Goal: Task Accomplishment & Management: Use online tool/utility

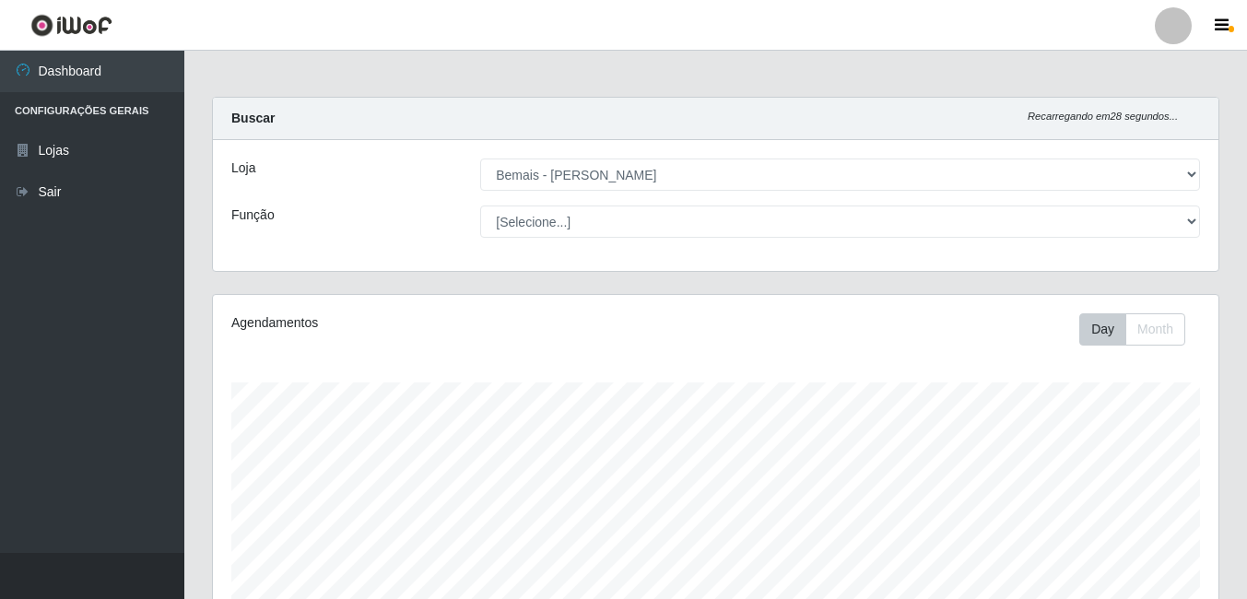
select select "230"
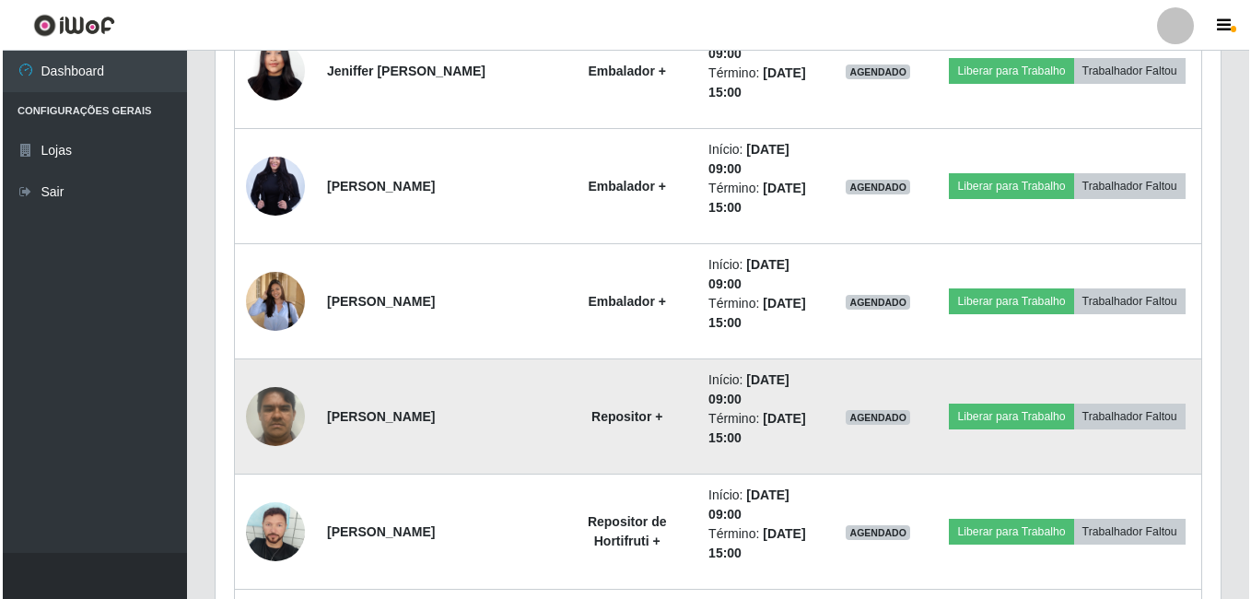
scroll to position [942, 0]
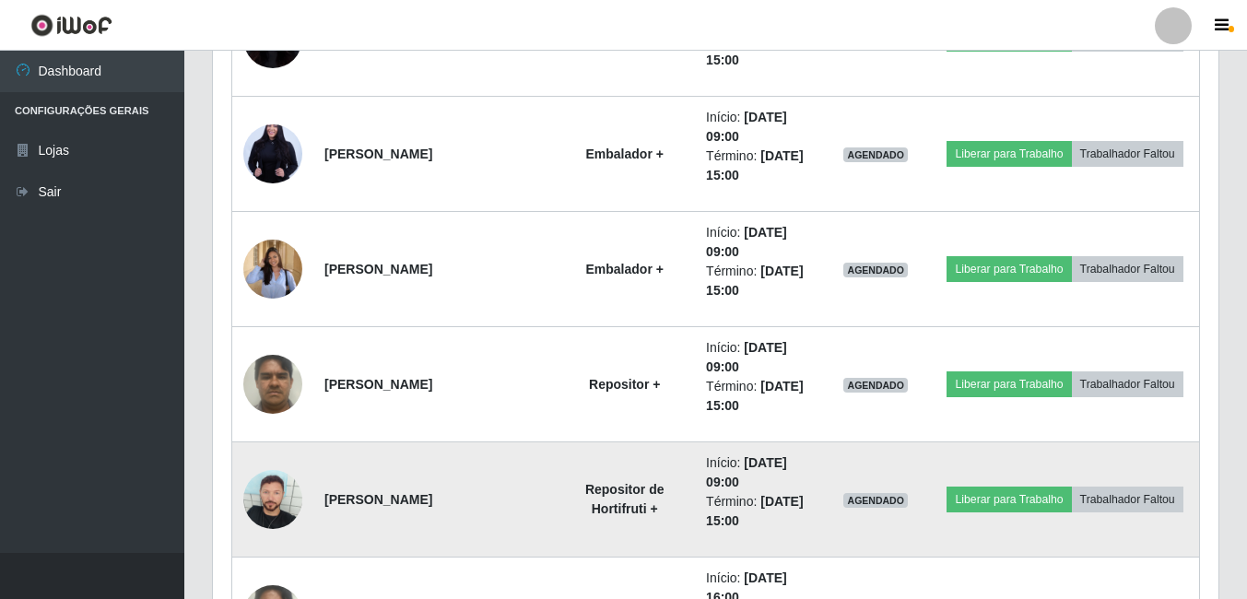
click at [252, 501] on img at bounding box center [272, 499] width 59 height 59
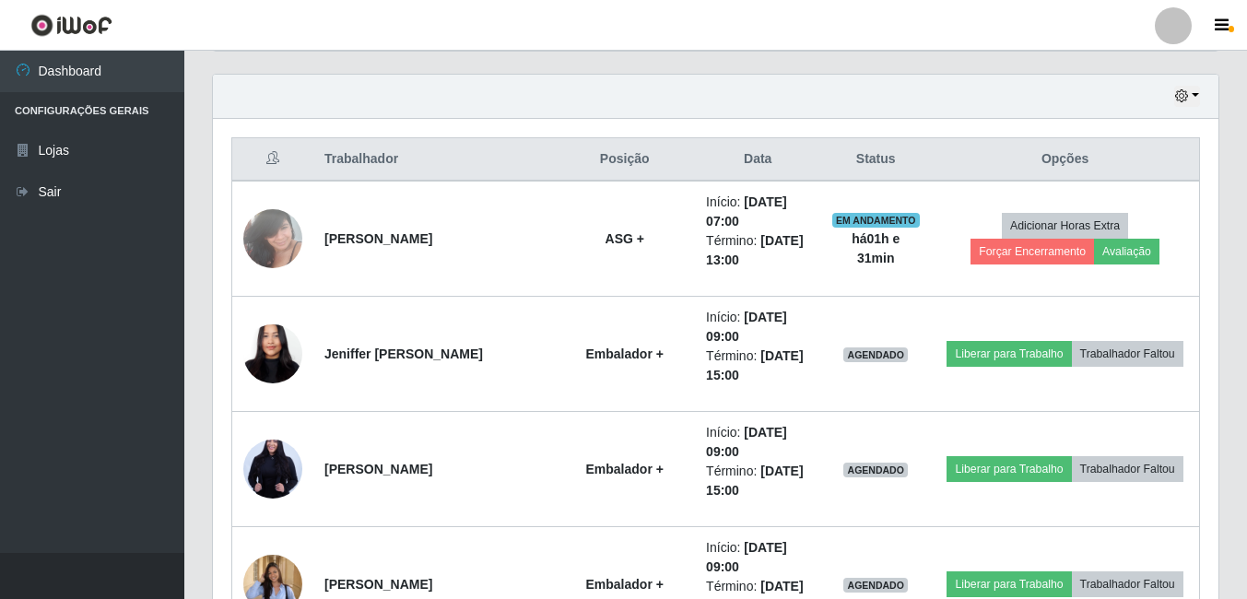
scroll to position [596, 0]
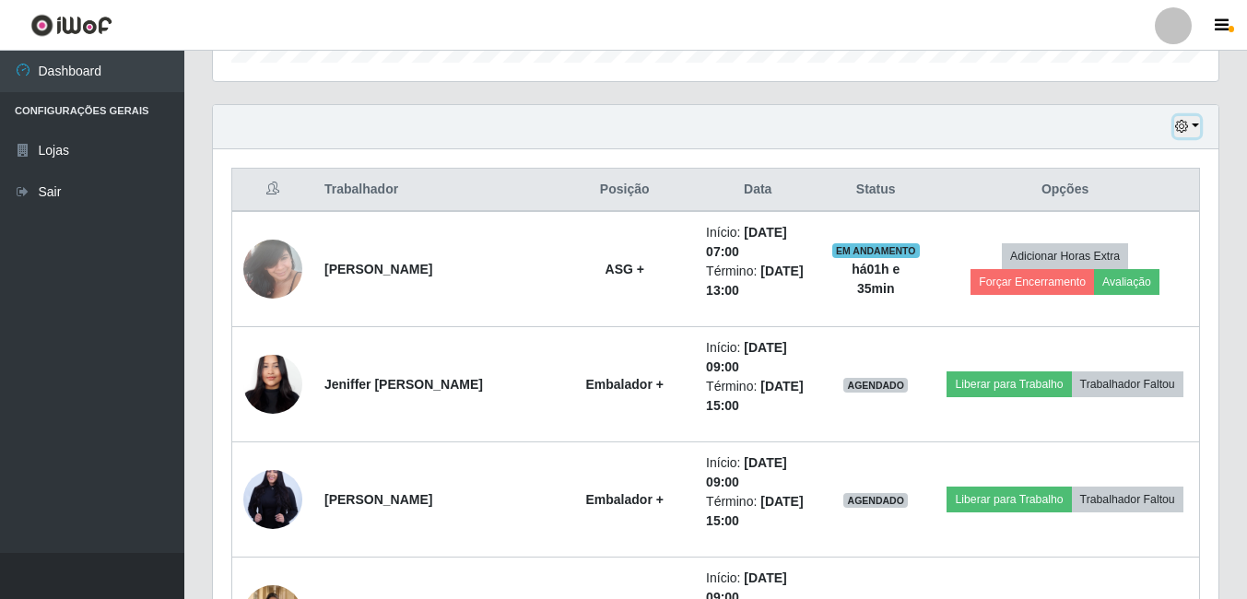
click at [1178, 133] on icon "button" at bounding box center [1181, 126] width 13 height 13
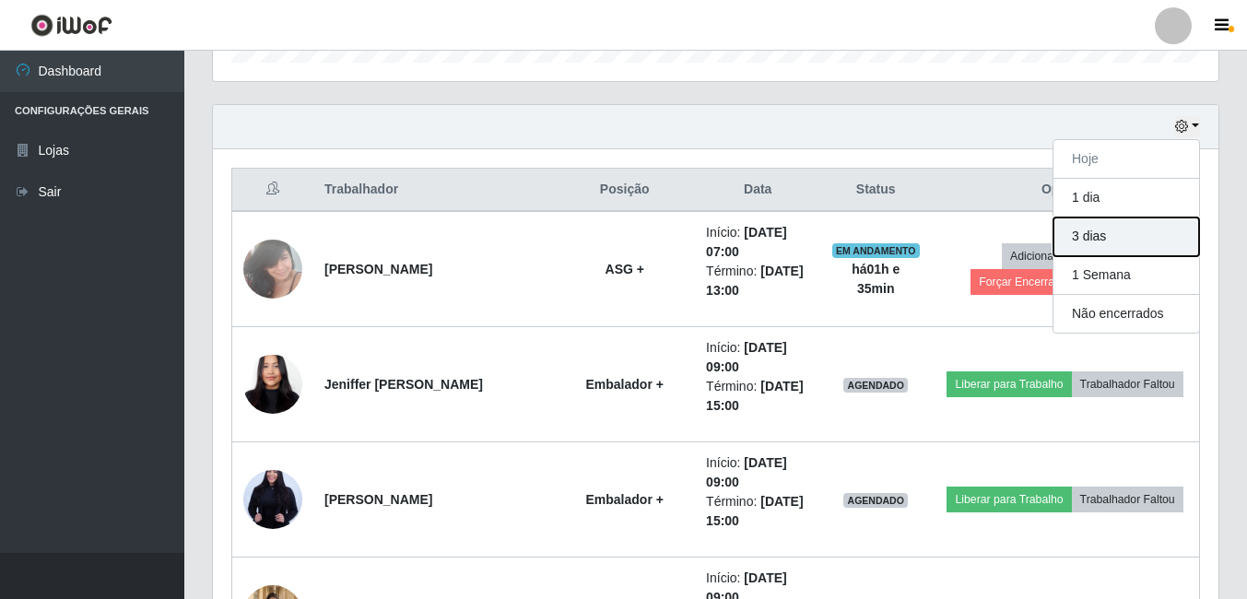
click at [1090, 229] on button "3 dias" at bounding box center [1126, 236] width 146 height 39
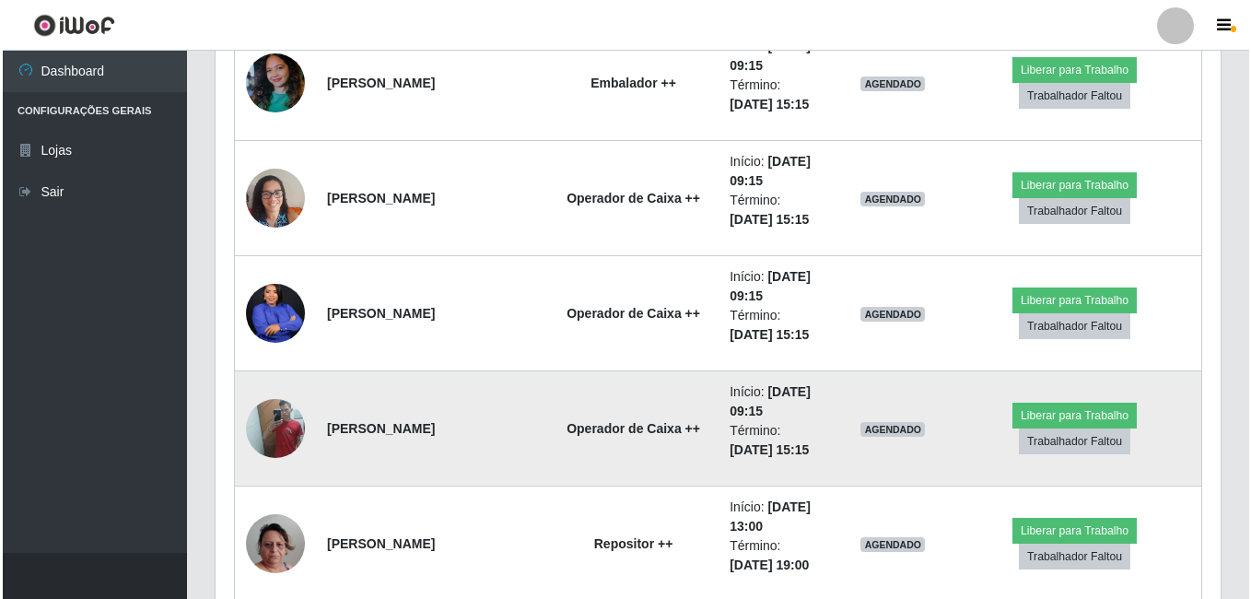
scroll to position [3177, 0]
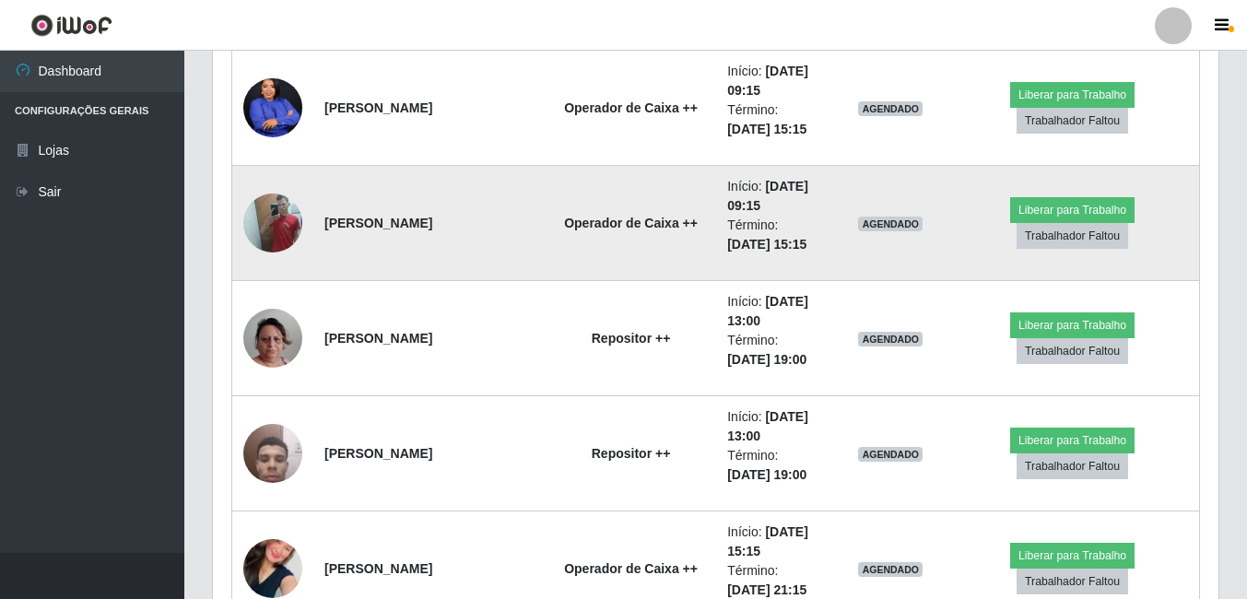
click at [278, 207] on img at bounding box center [272, 222] width 59 height 78
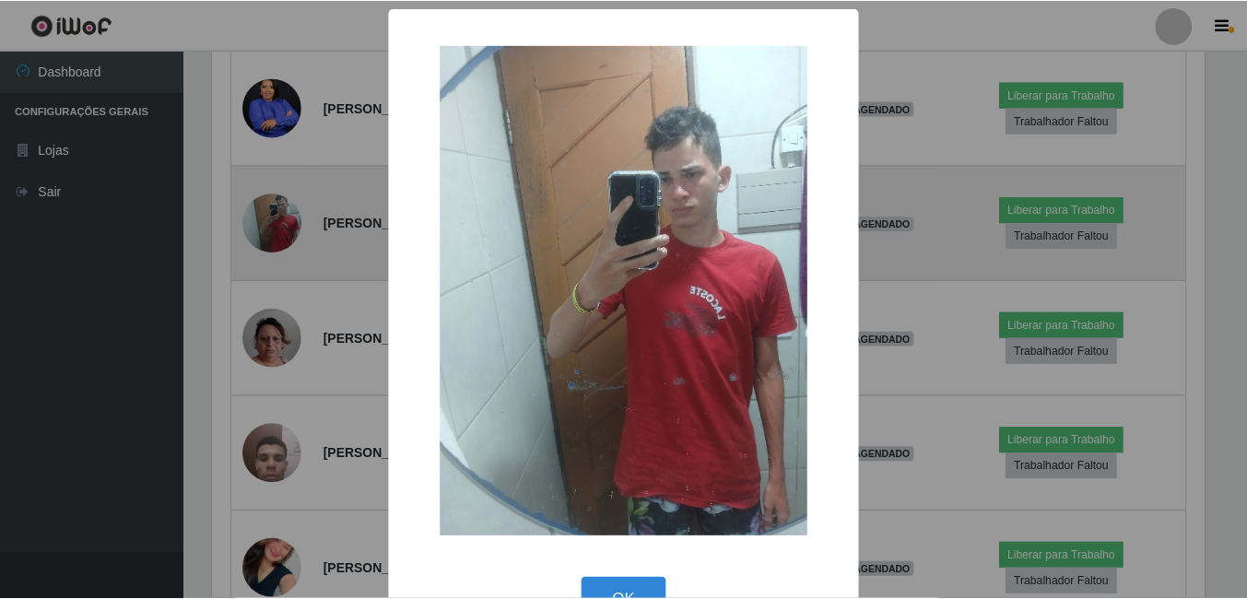
scroll to position [382, 996]
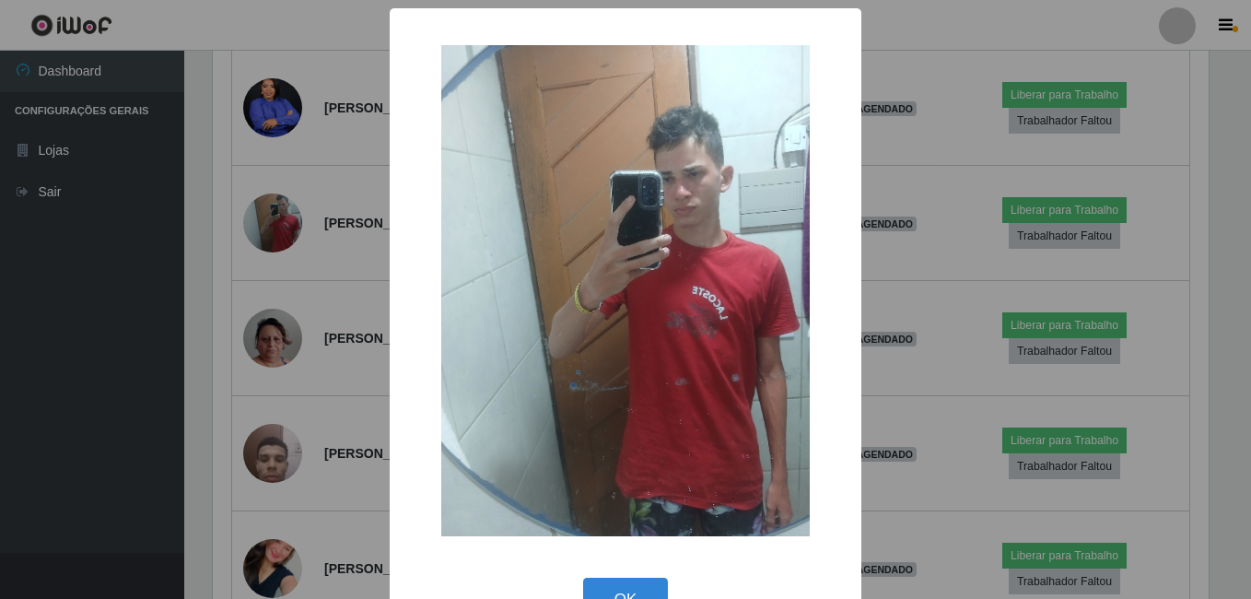
click at [217, 303] on div "× OK Cancel" at bounding box center [625, 299] width 1251 height 599
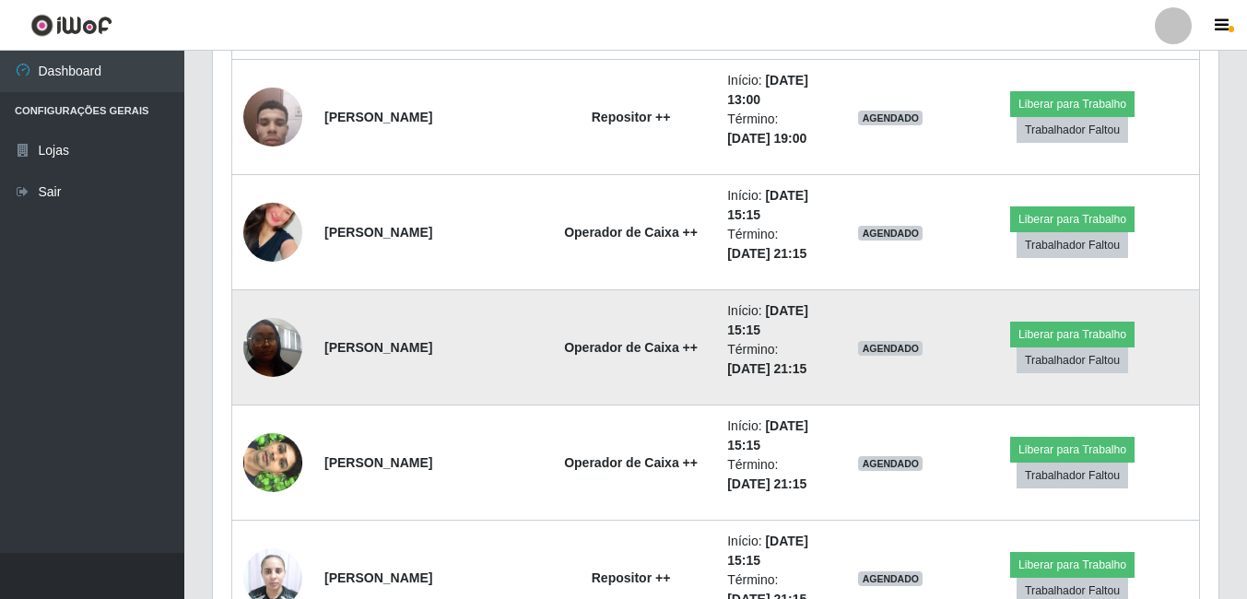
scroll to position [3545, 0]
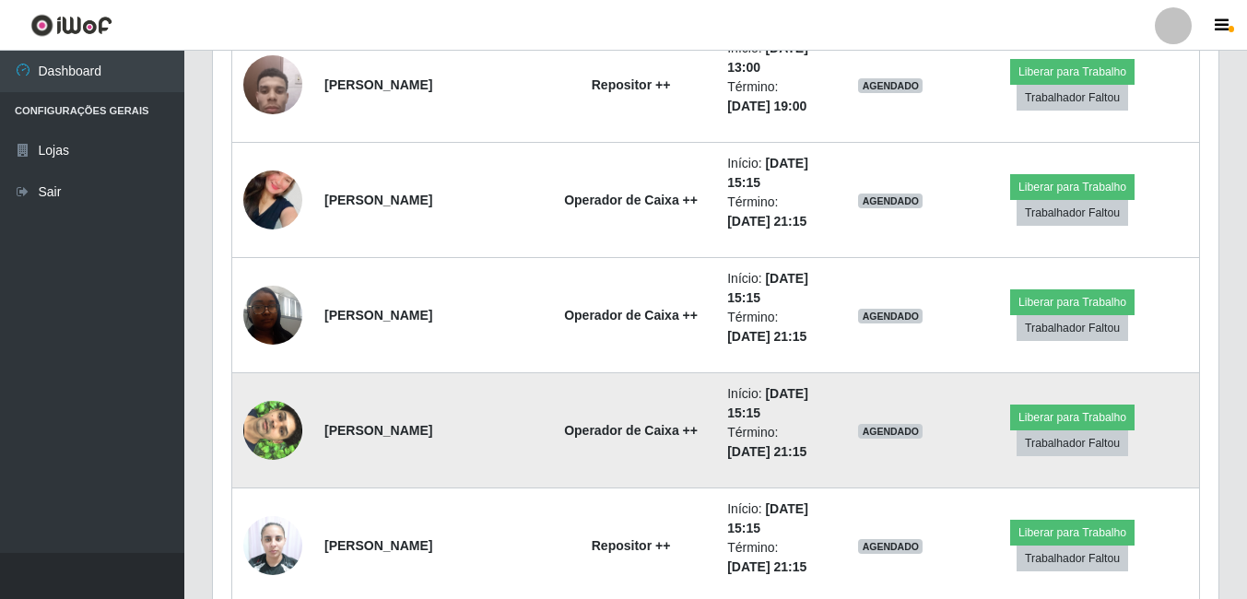
click at [279, 446] on img at bounding box center [272, 430] width 59 height 105
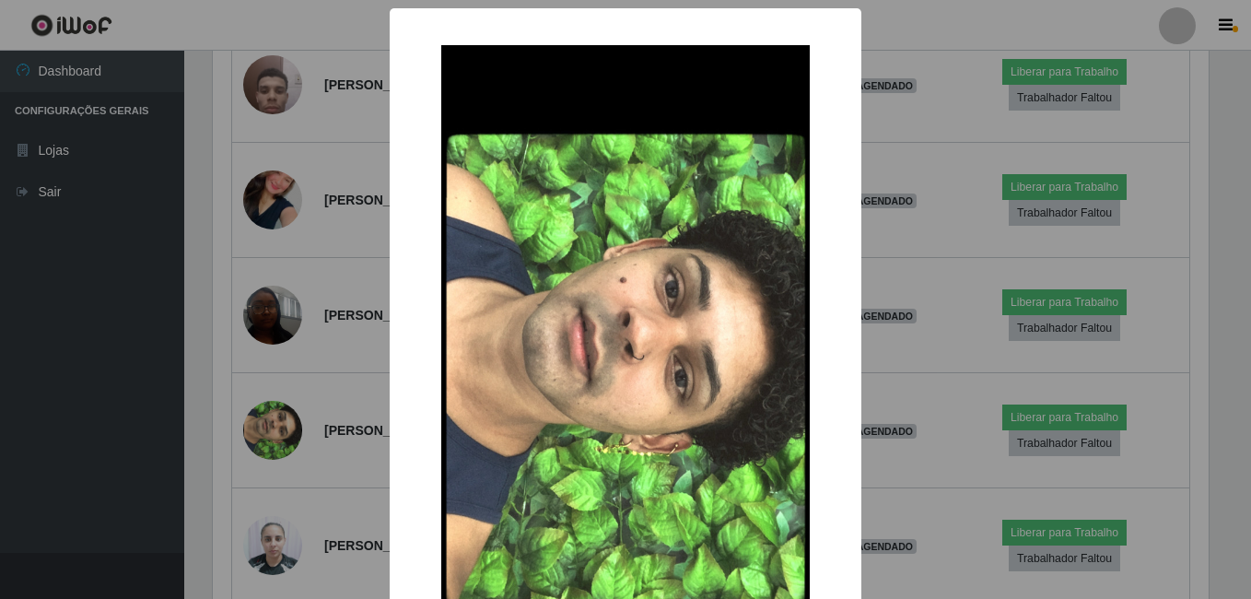
click at [209, 429] on div "× OK Cancel" at bounding box center [625, 299] width 1251 height 599
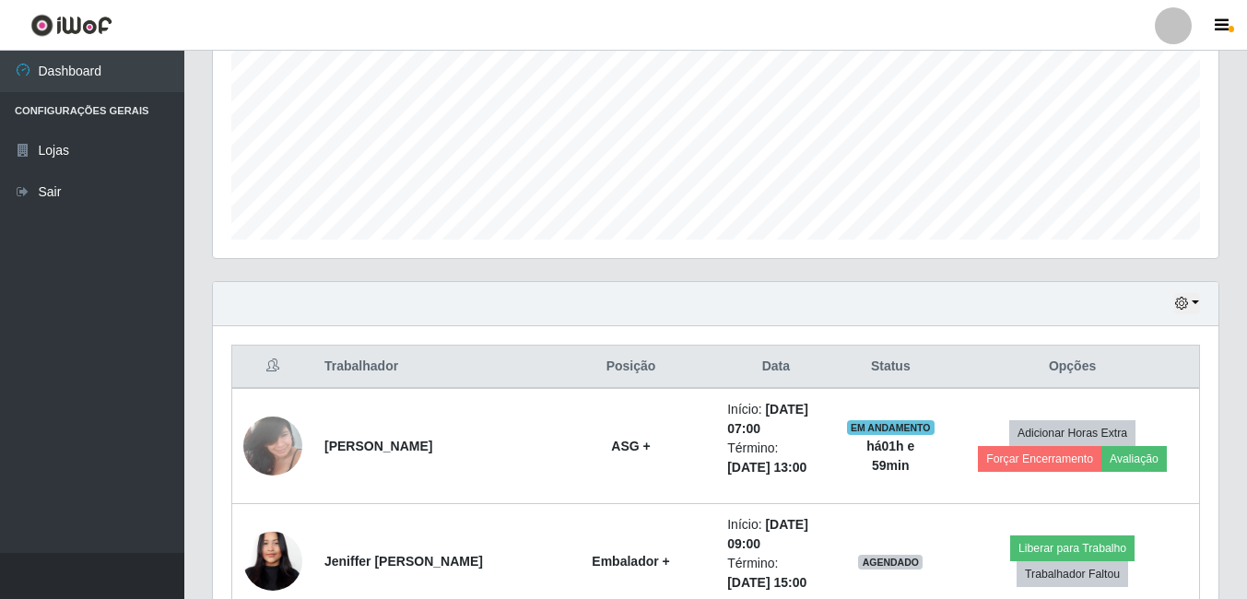
scroll to position [320, 0]
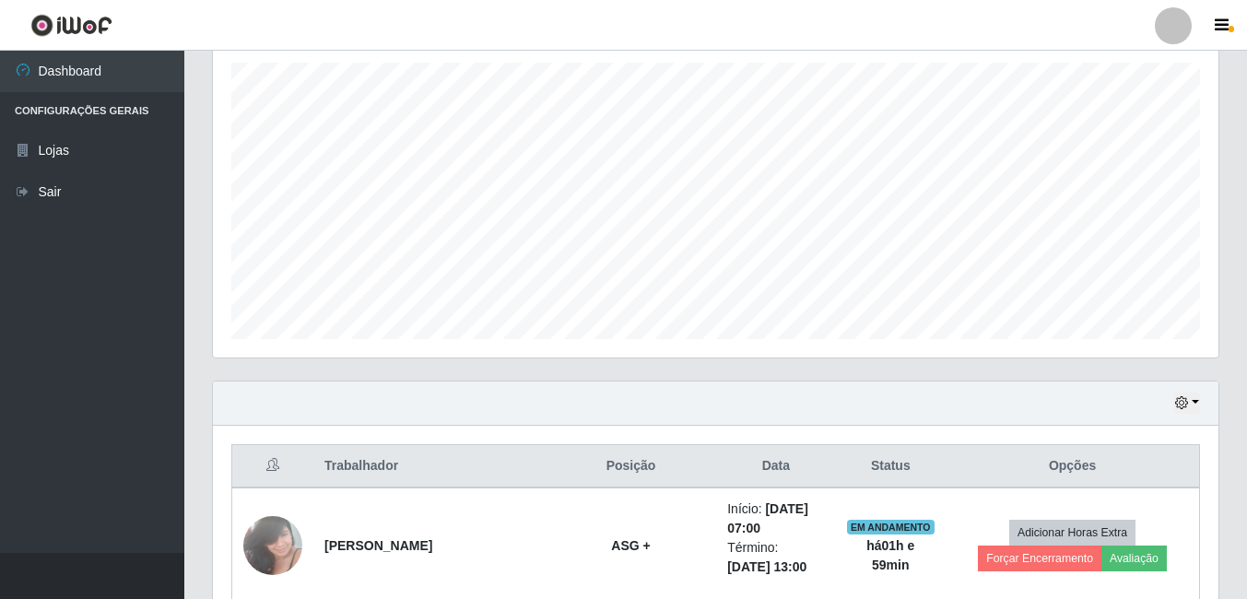
drag, startPoint x: 1167, startPoint y: 403, endPoint x: 1176, endPoint y: 406, distance: 9.9
click at [1172, 406] on div "Hoje 1 dia 3 dias 1 Semana Não encerrados" at bounding box center [715, 404] width 1005 height 44
click at [1190, 398] on button "button" at bounding box center [1187, 403] width 26 height 21
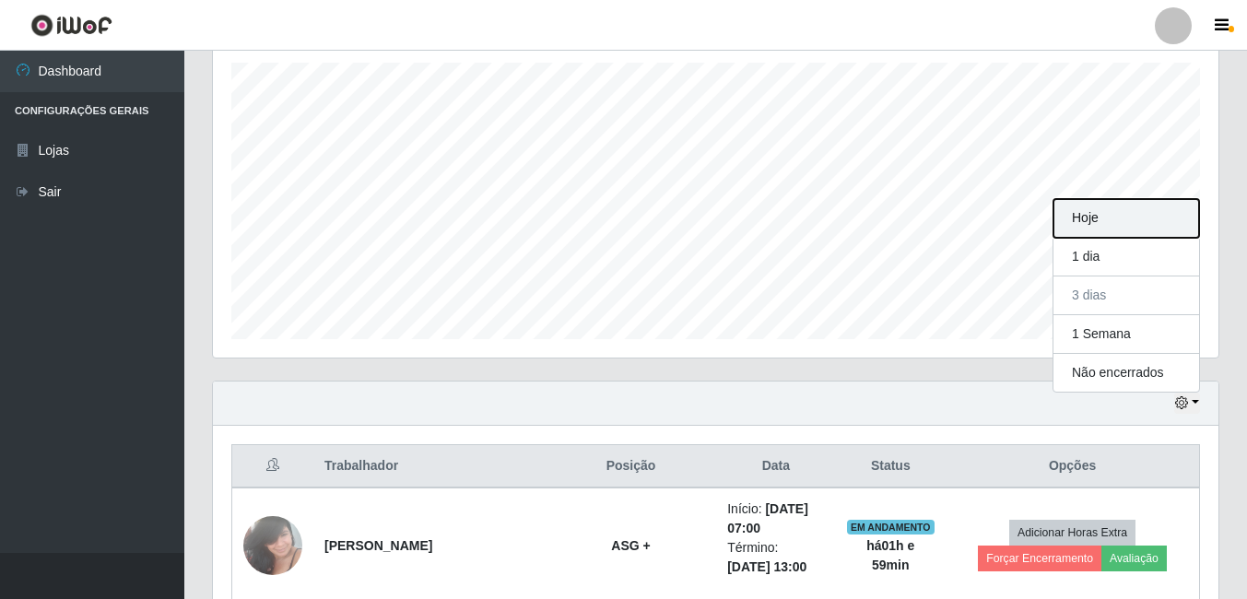
click at [1109, 229] on button "Hoje" at bounding box center [1126, 218] width 146 height 39
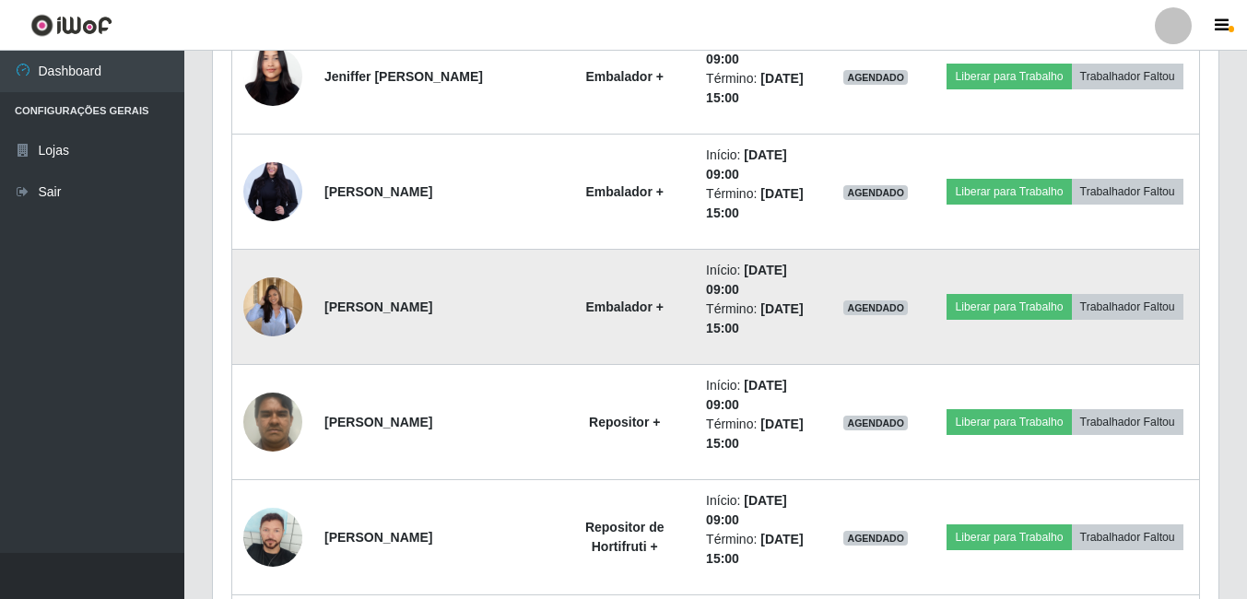
scroll to position [873, 0]
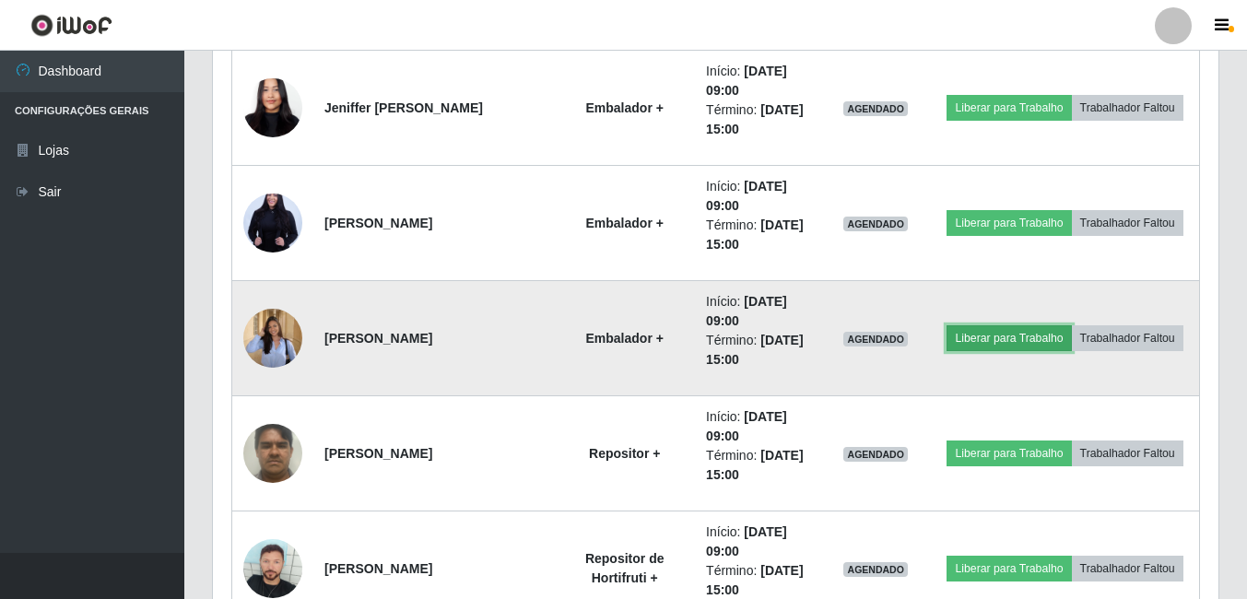
click at [957, 332] on button "Liberar para Trabalho" at bounding box center [1008, 338] width 124 height 26
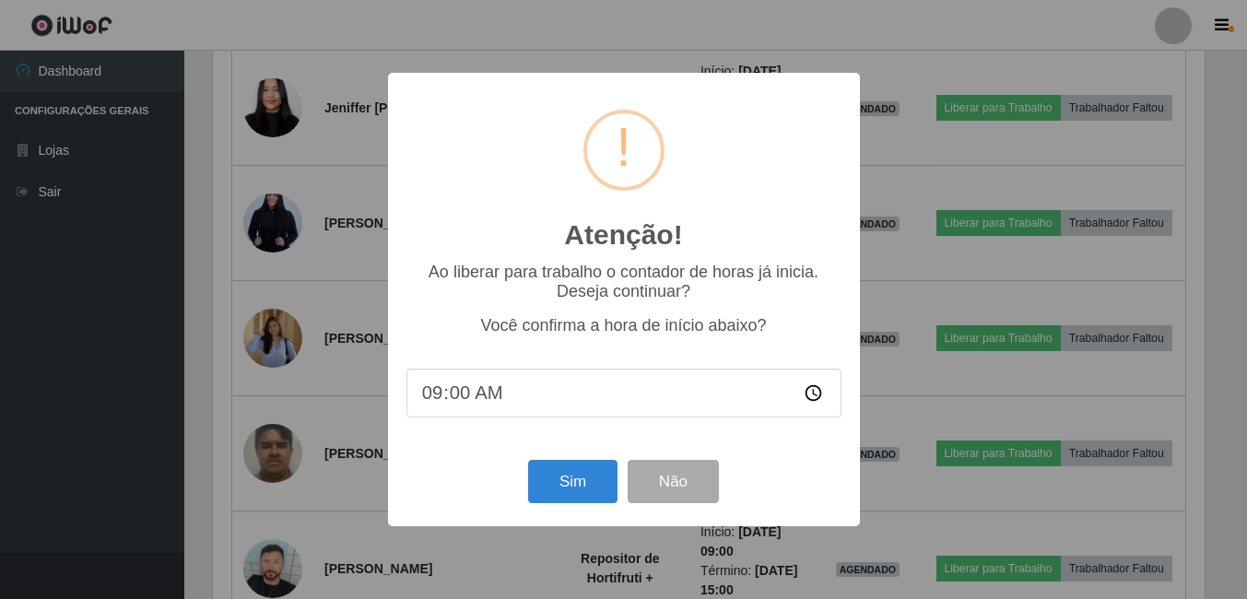
scroll to position [382, 996]
click at [589, 489] on button "Sim" at bounding box center [574, 481] width 89 height 43
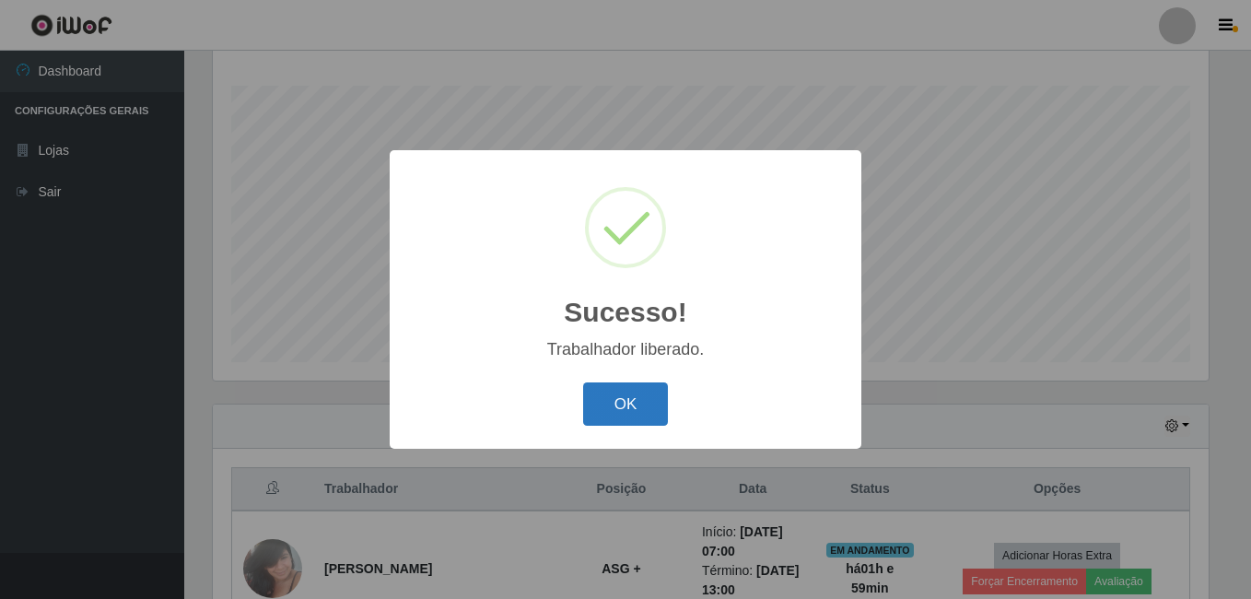
click at [598, 405] on button "OK" at bounding box center [626, 403] width 86 height 43
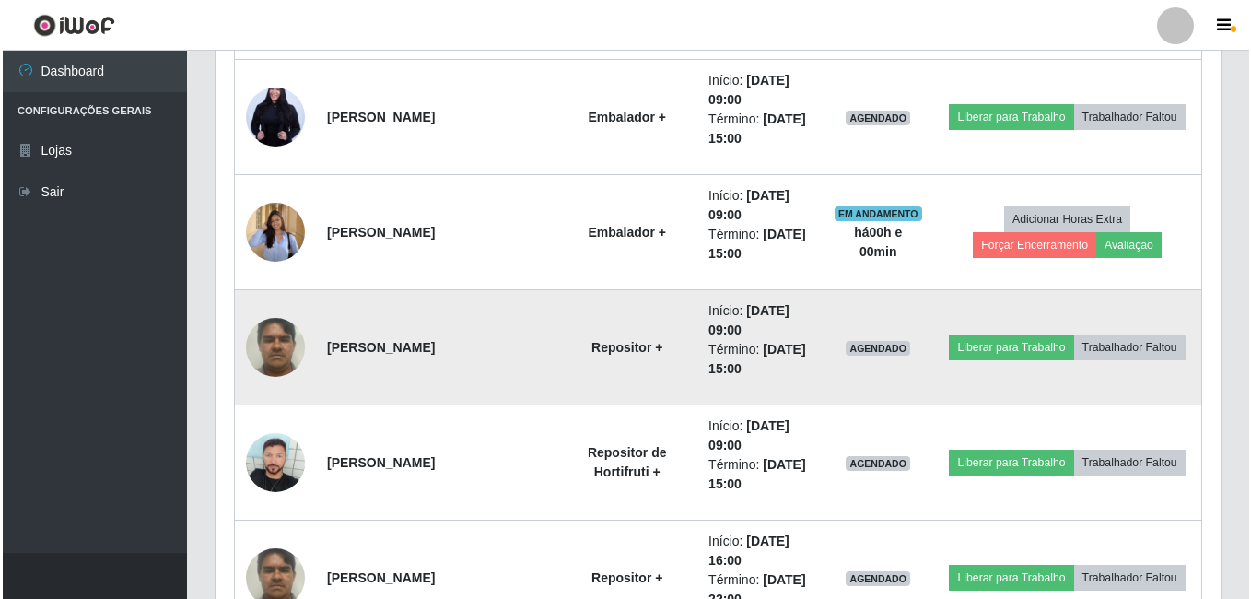
scroll to position [1034, 0]
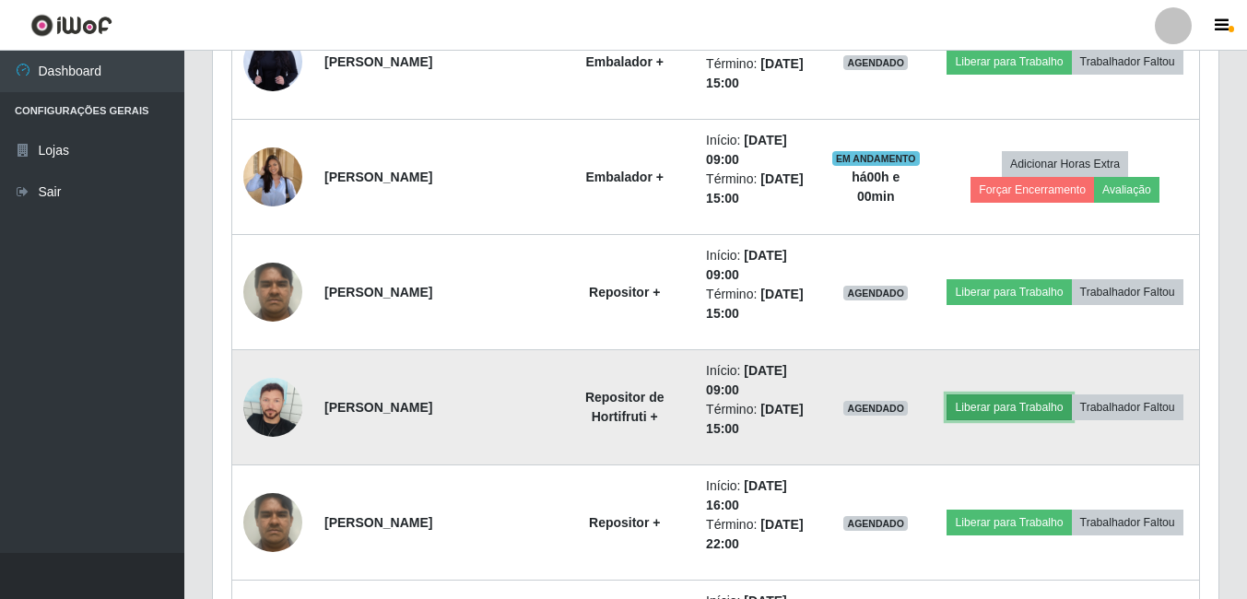
click at [993, 399] on button "Liberar para Trabalho" at bounding box center [1008, 407] width 124 height 26
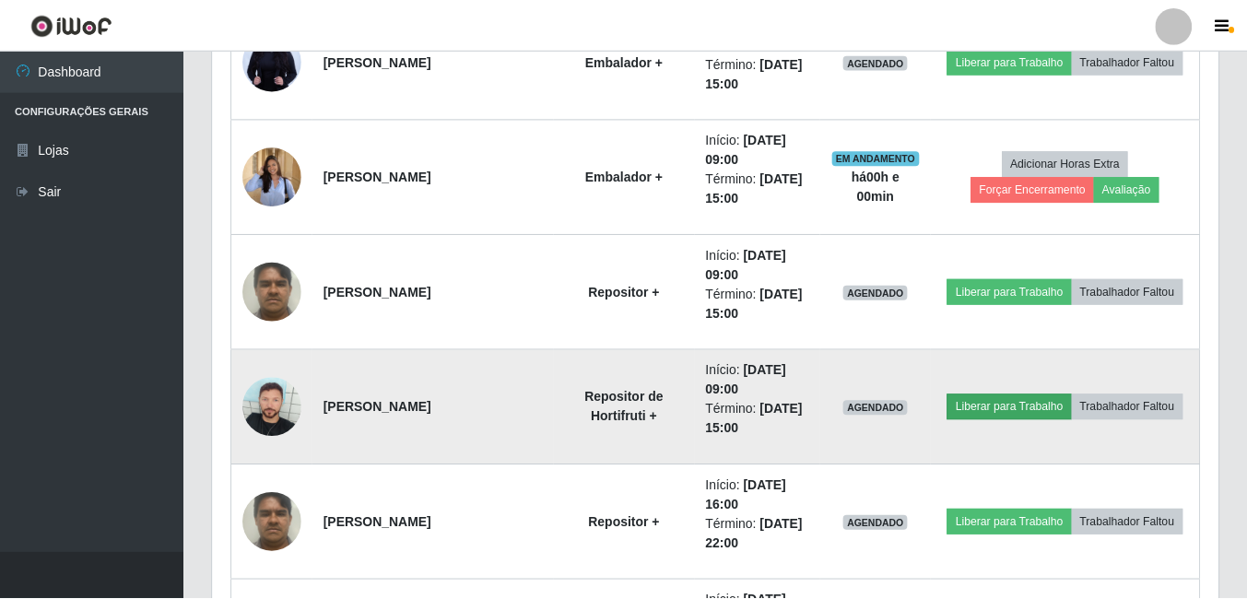
scroll to position [382, 996]
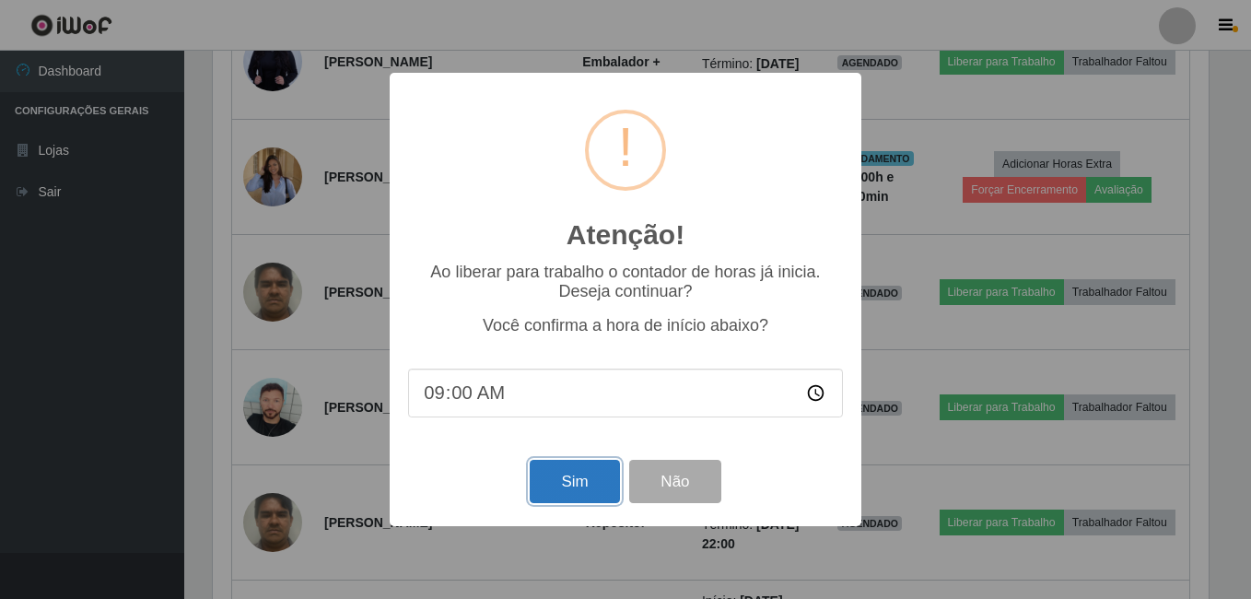
click at [593, 484] on button "Sim" at bounding box center [574, 481] width 89 height 43
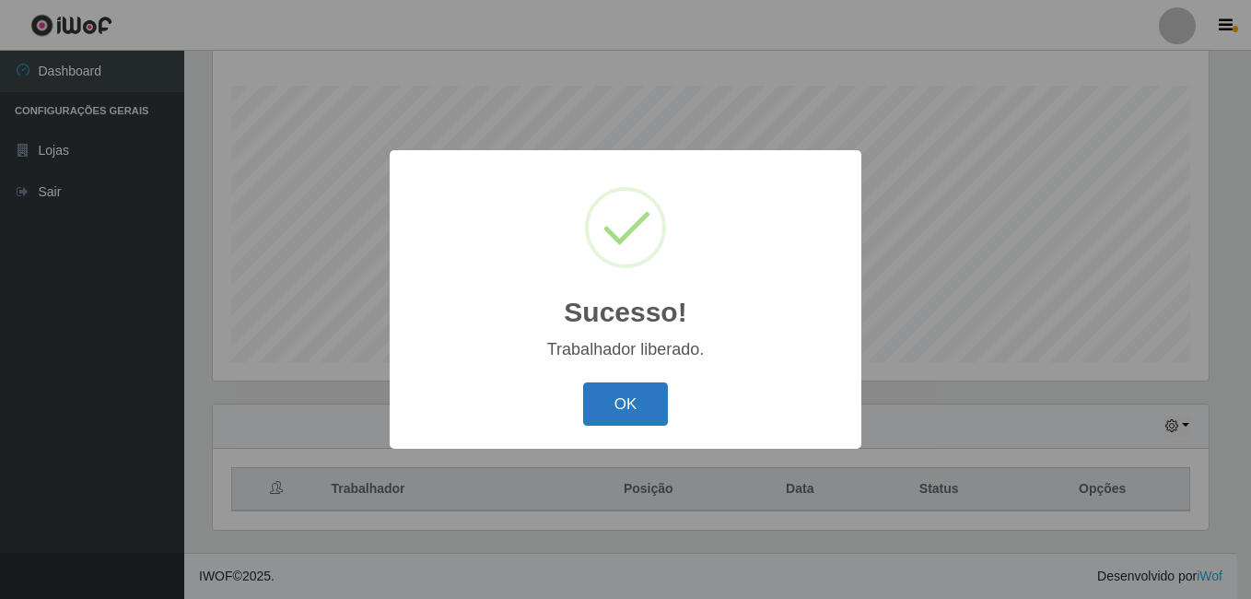
click at [621, 409] on button "OK" at bounding box center [626, 403] width 86 height 43
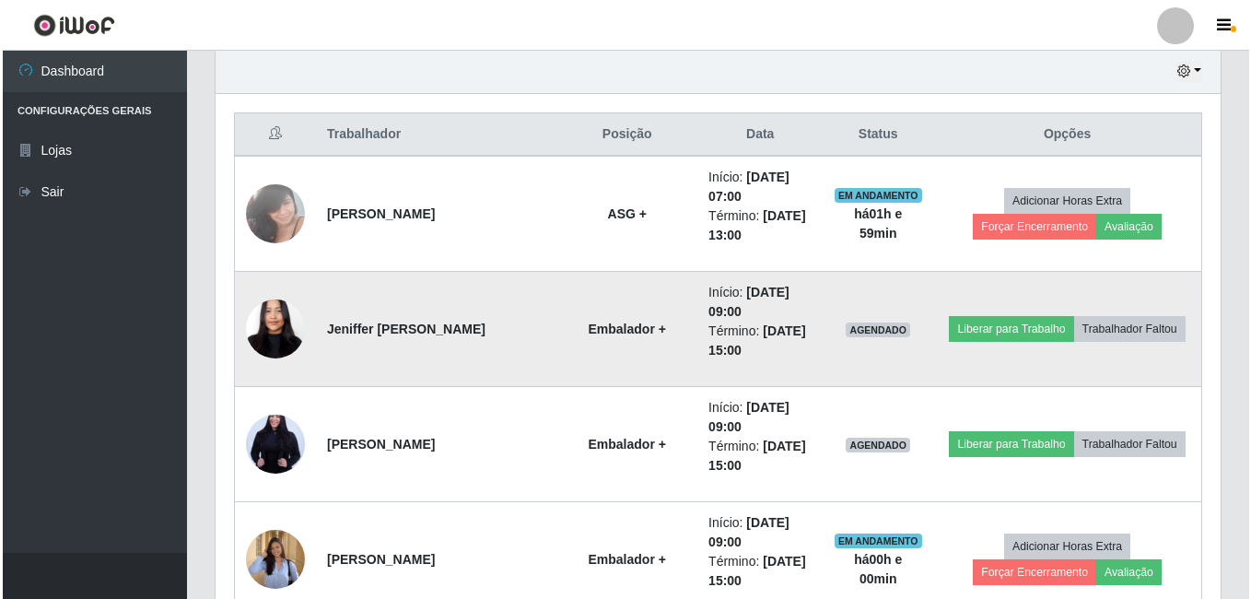
scroll to position [665, 0]
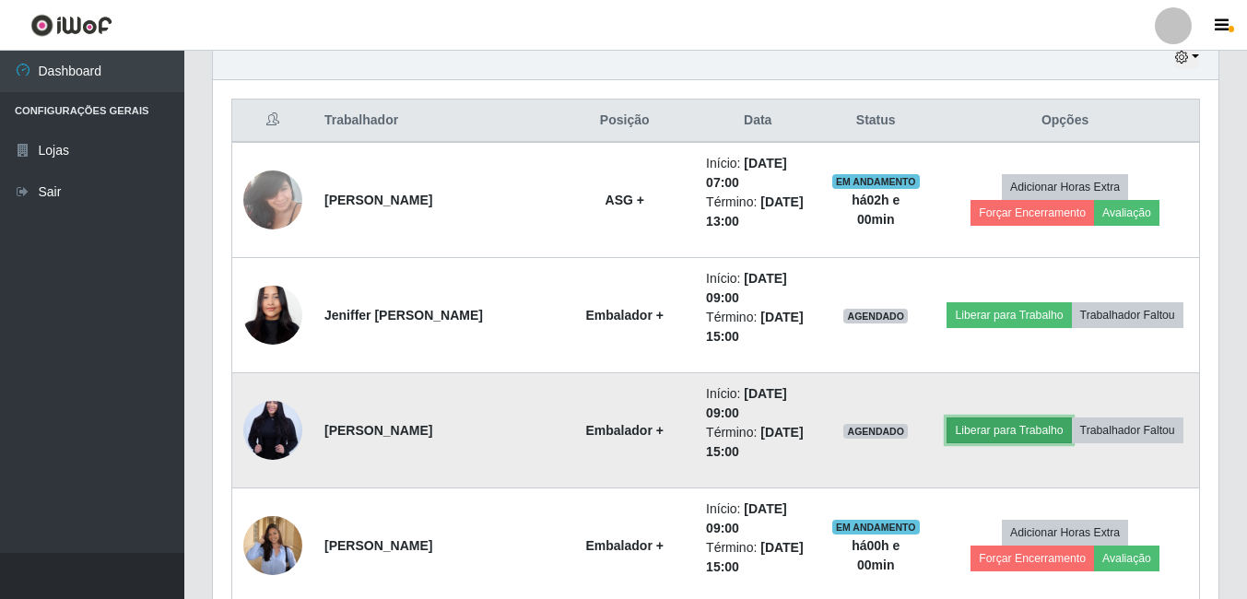
click at [990, 428] on button "Liberar para Trabalho" at bounding box center [1008, 430] width 124 height 26
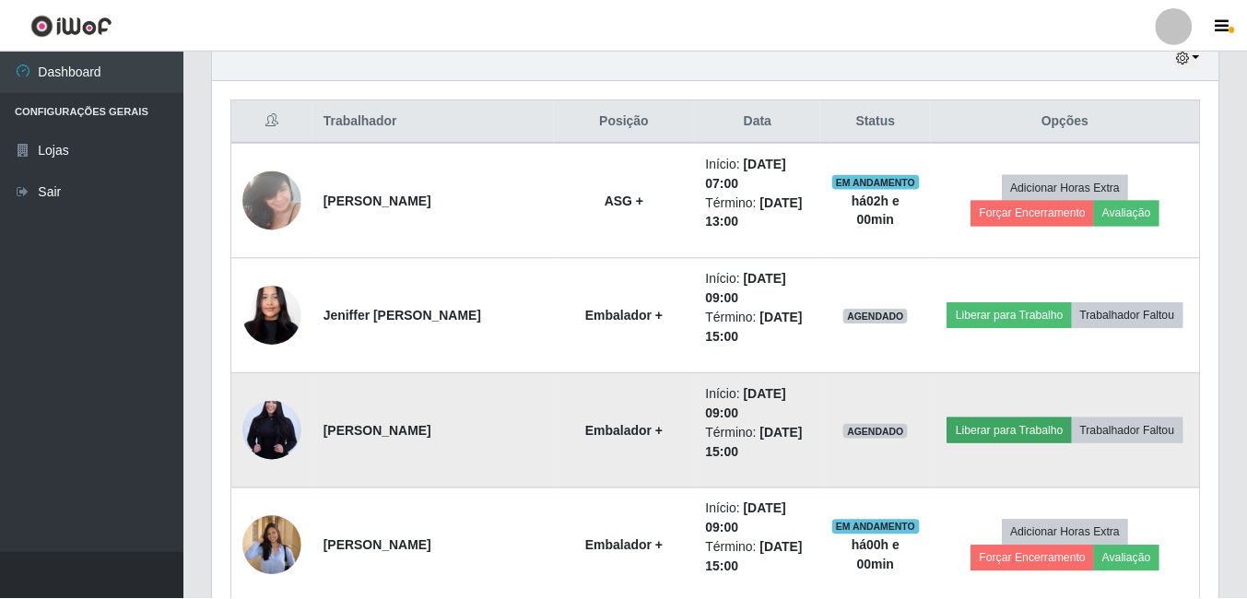
scroll to position [382, 996]
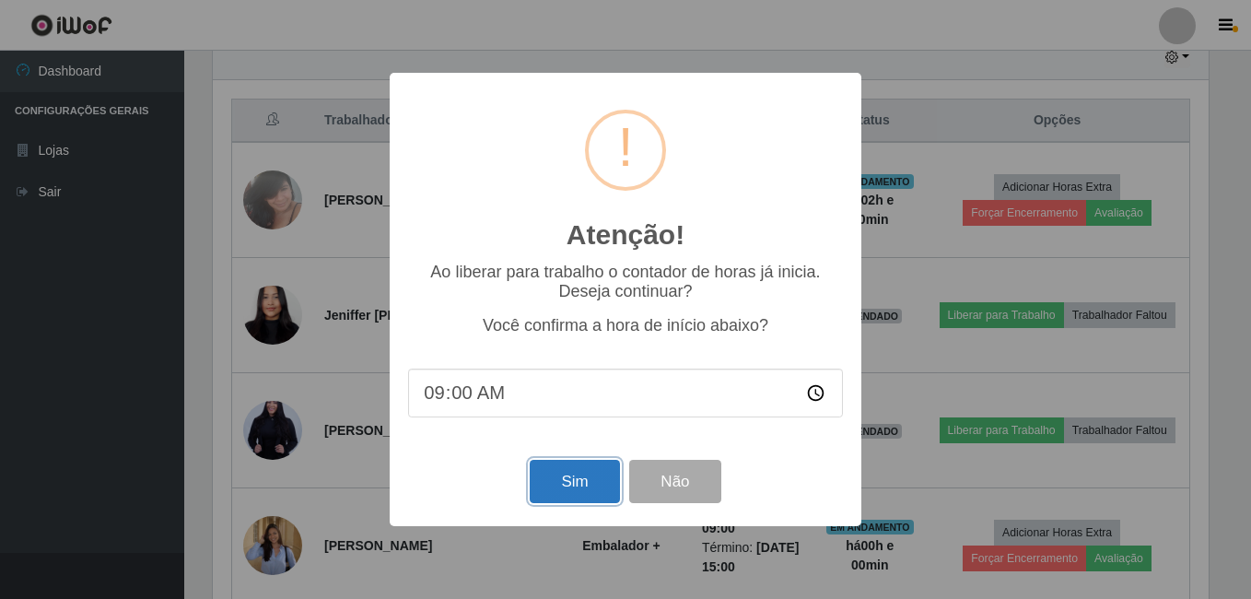
click at [583, 475] on button "Sim" at bounding box center [574, 481] width 89 height 43
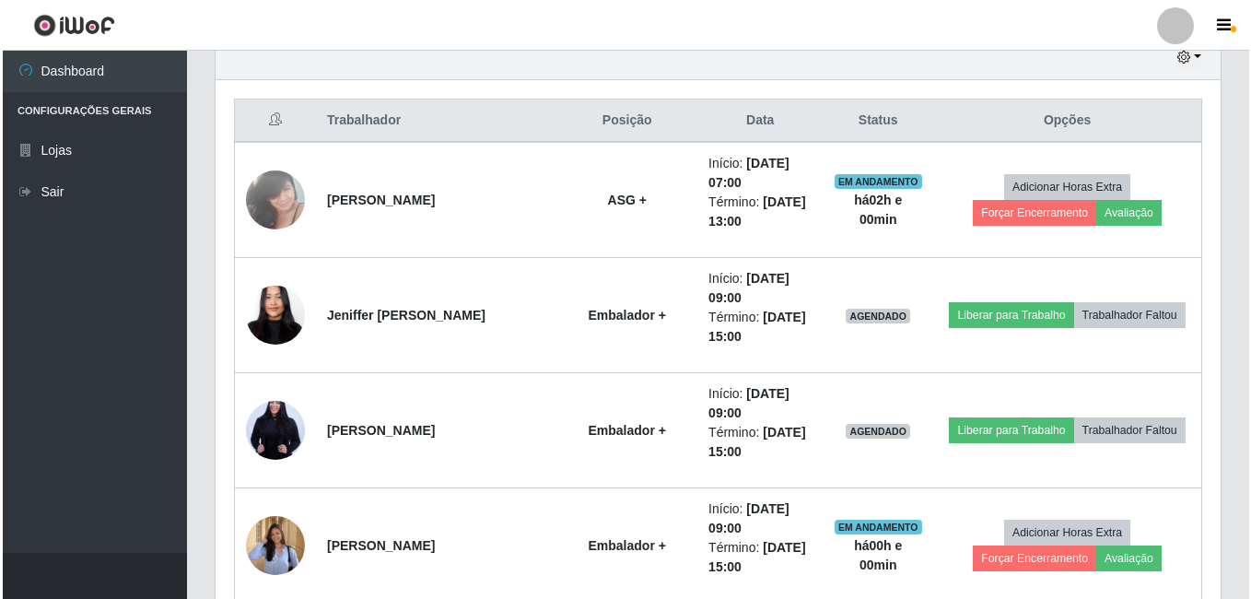
scroll to position [0, 0]
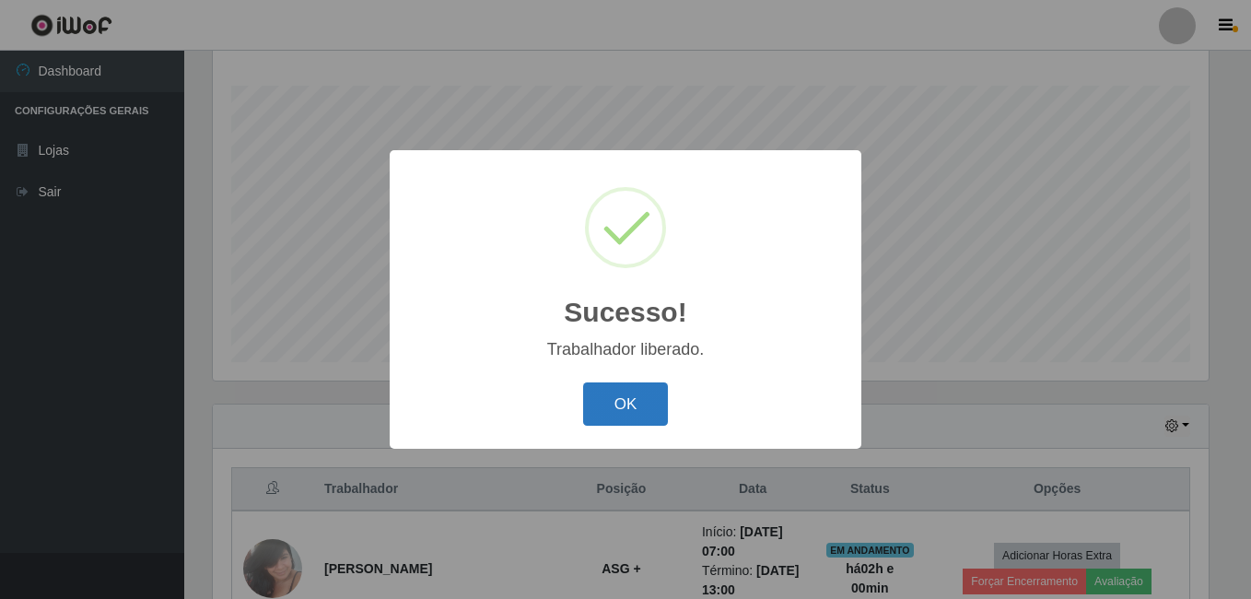
click at [584, 405] on button "OK" at bounding box center [626, 403] width 86 height 43
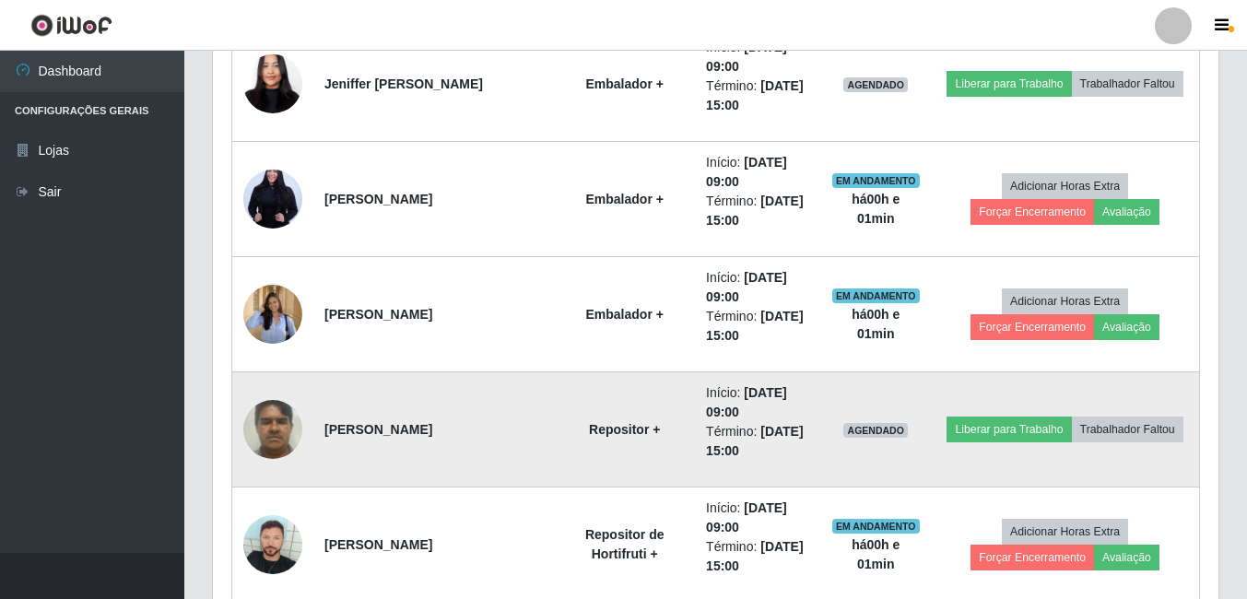
scroll to position [942, 0]
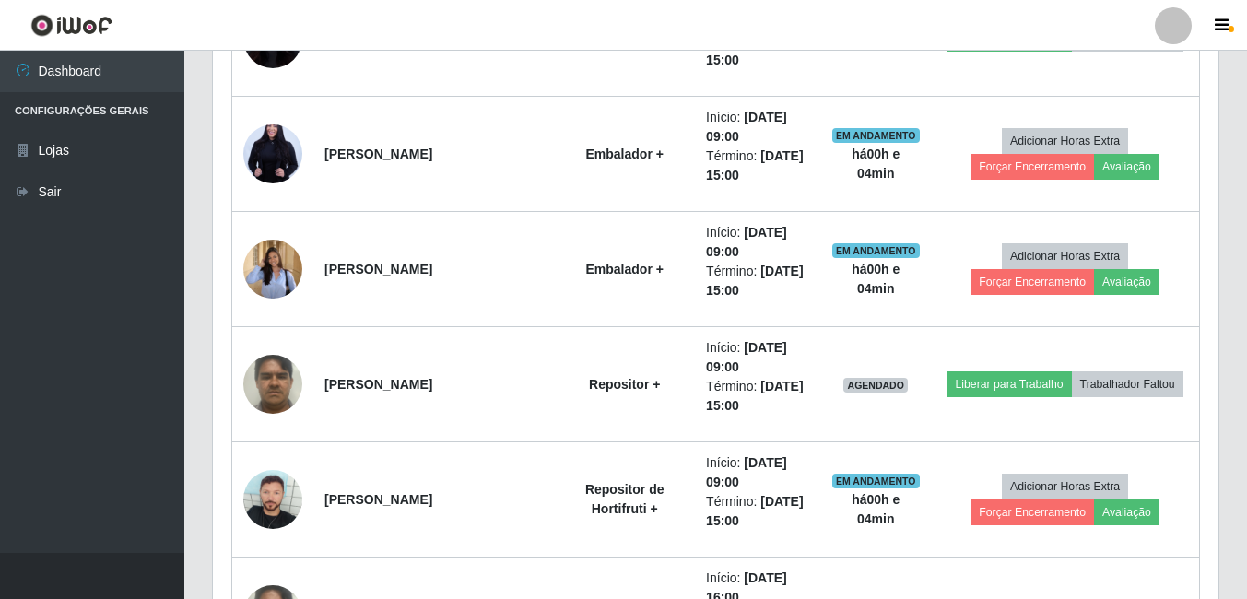
drag, startPoint x: 405, startPoint y: 0, endPoint x: 409, endPoint y: 32, distance: 32.6
click at [409, 32] on header "Perfil Alterar Senha Sair" at bounding box center [623, 25] width 1247 height 51
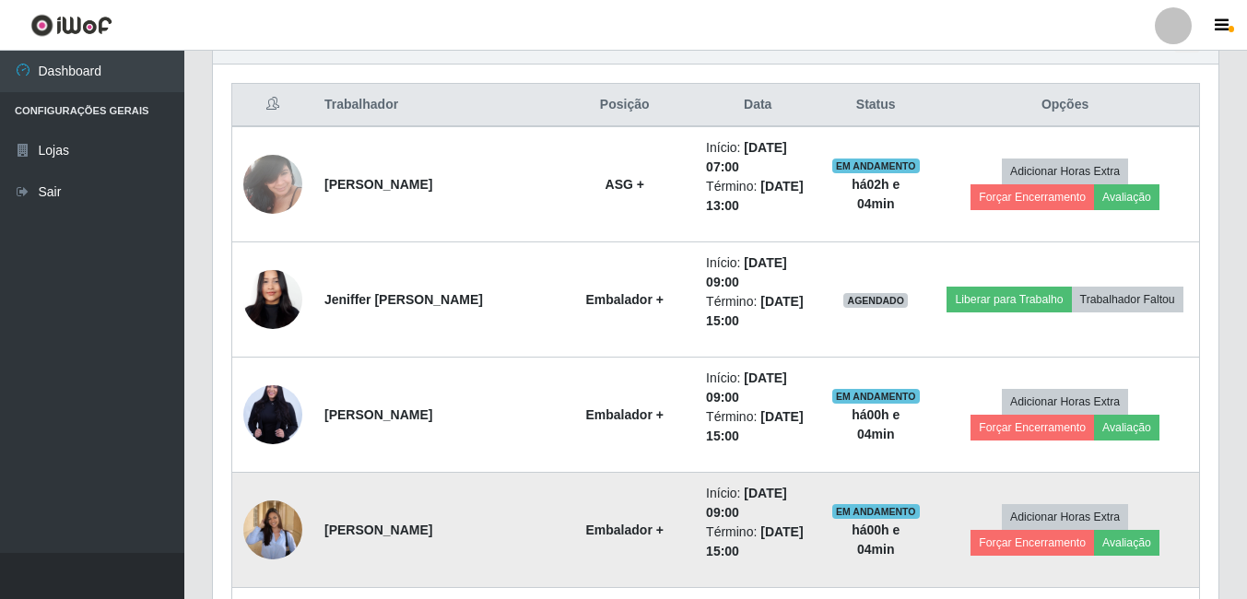
scroll to position [665, 0]
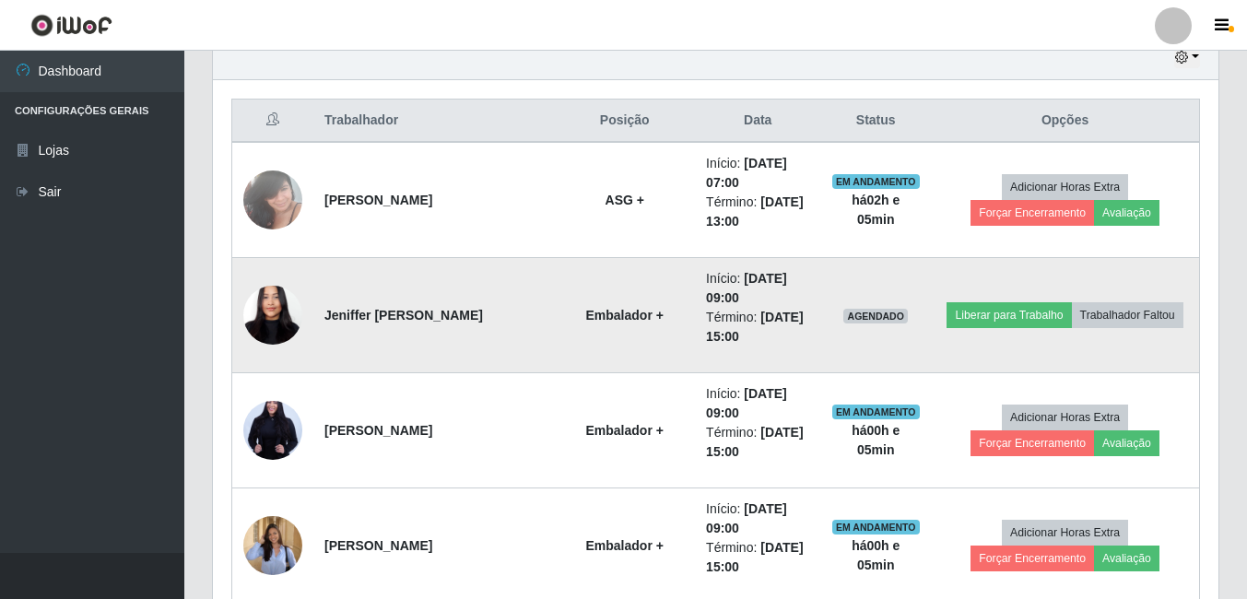
click at [968, 300] on td "Liberar para Trabalho Trabalhador Faltou" at bounding box center [1065, 315] width 268 height 115
click at [962, 303] on button "Liberar para Trabalho" at bounding box center [1008, 315] width 124 height 26
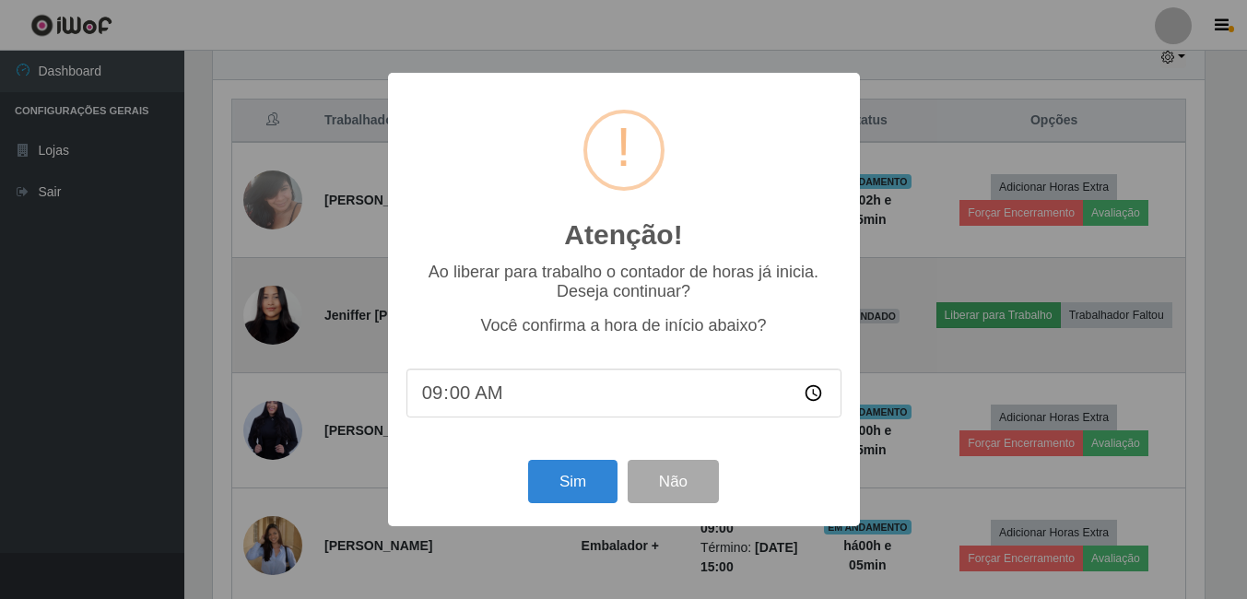
scroll to position [382, 996]
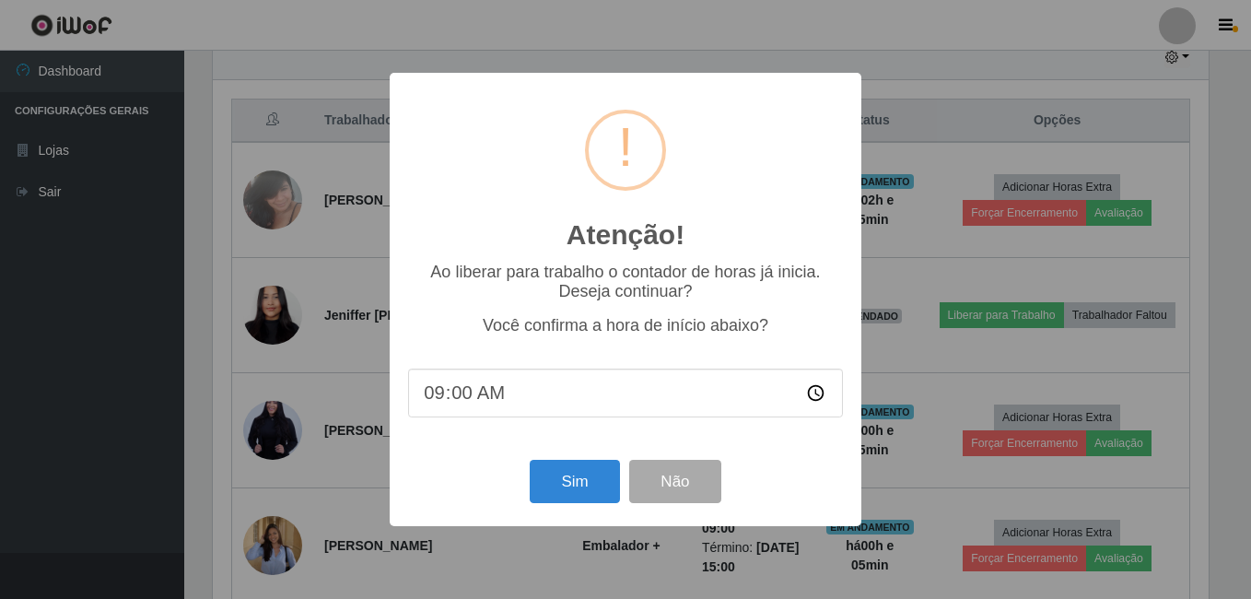
click at [465, 409] on input "09:00" at bounding box center [625, 393] width 435 height 49
type input "09:05"
click at [563, 487] on button "Sim" at bounding box center [574, 481] width 89 height 43
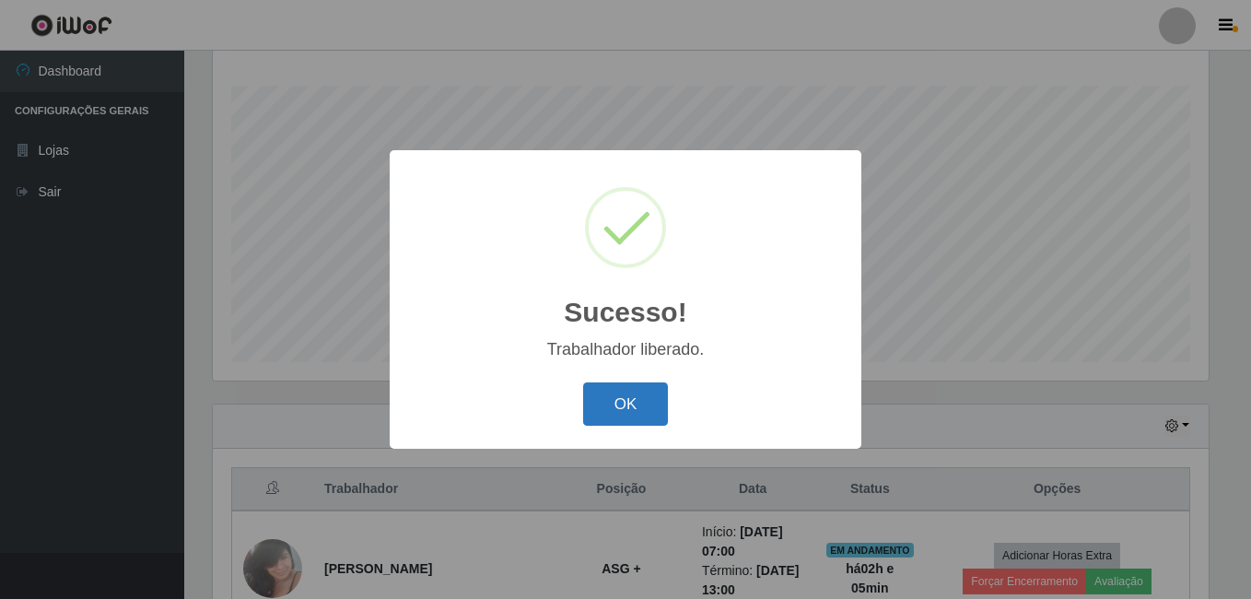
click at [605, 405] on button "OK" at bounding box center [626, 403] width 86 height 43
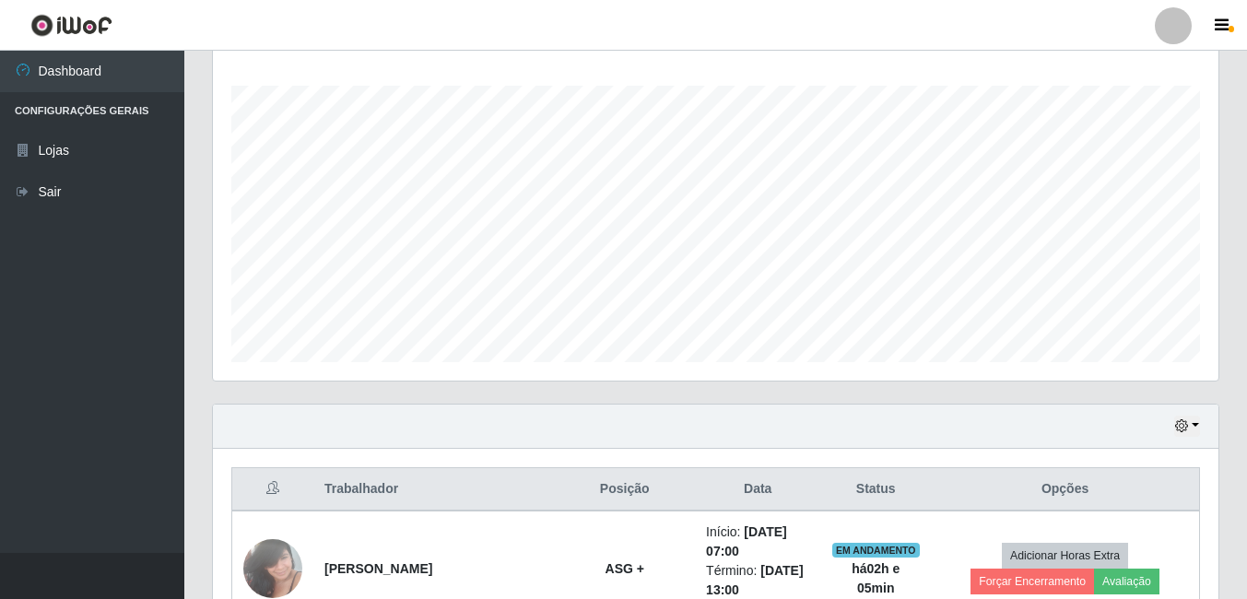
scroll to position [389, 0]
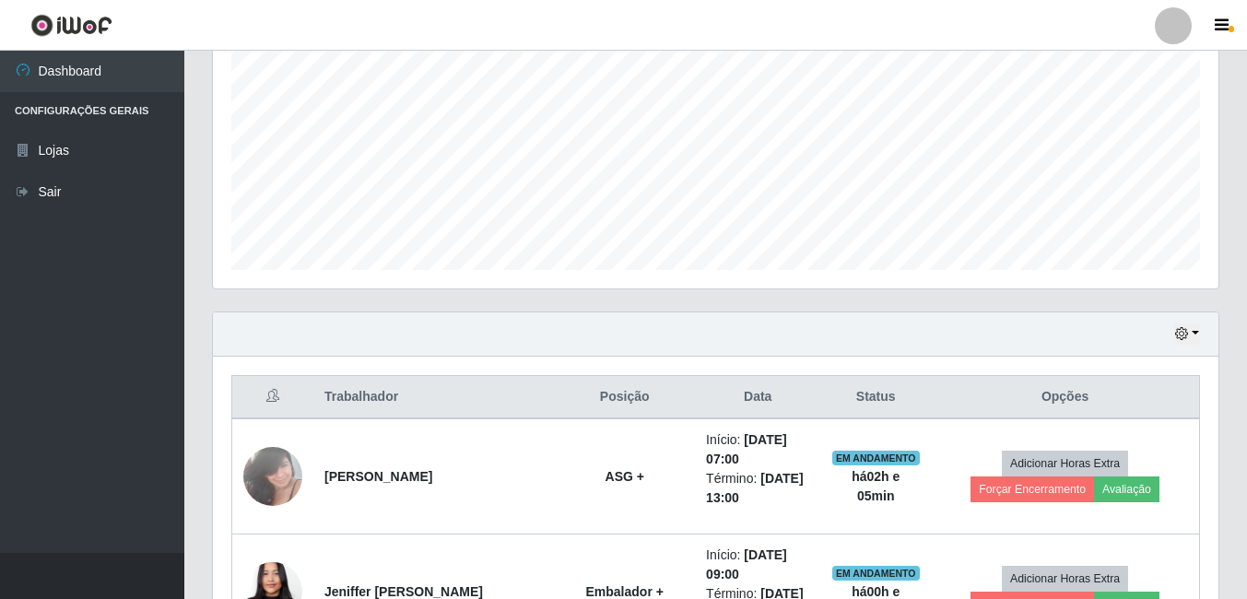
click at [445, 345] on div "Hoje 1 dia 3 dias 1 Semana Não encerrados" at bounding box center [715, 334] width 1005 height 44
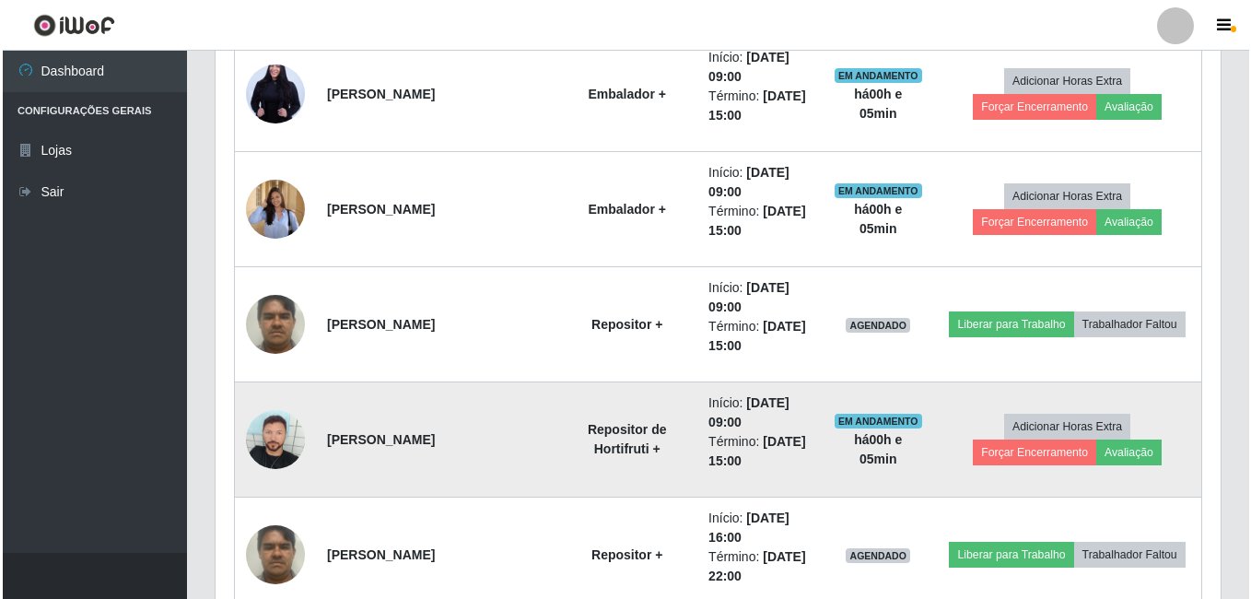
scroll to position [1034, 0]
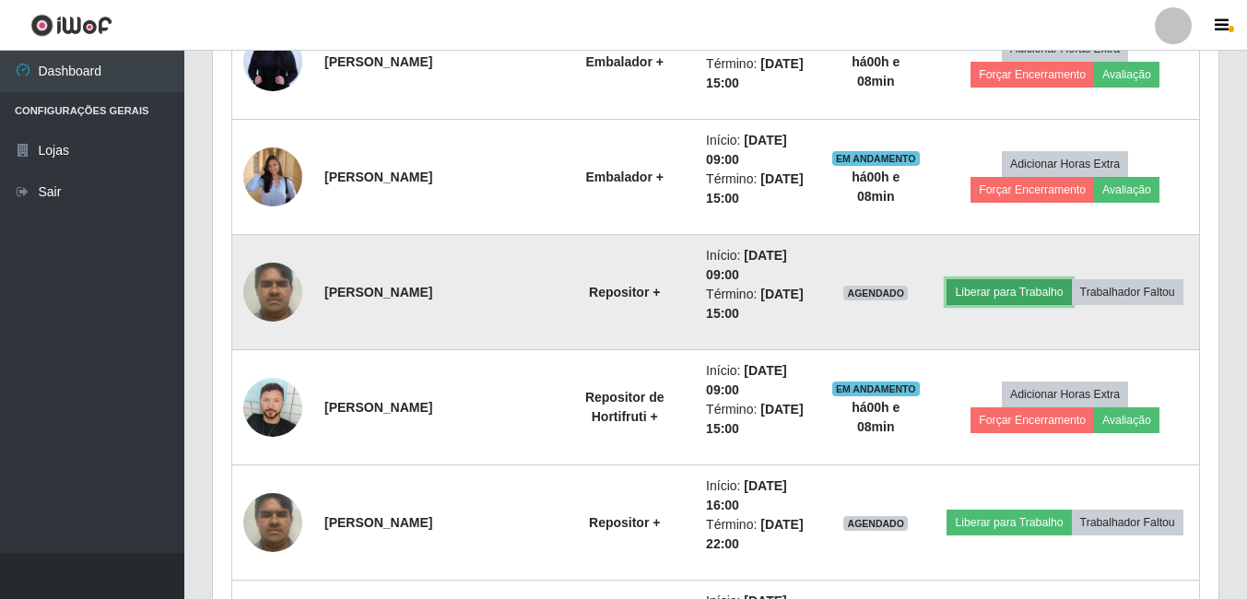
click at [992, 293] on button "Liberar para Trabalho" at bounding box center [1008, 292] width 124 height 26
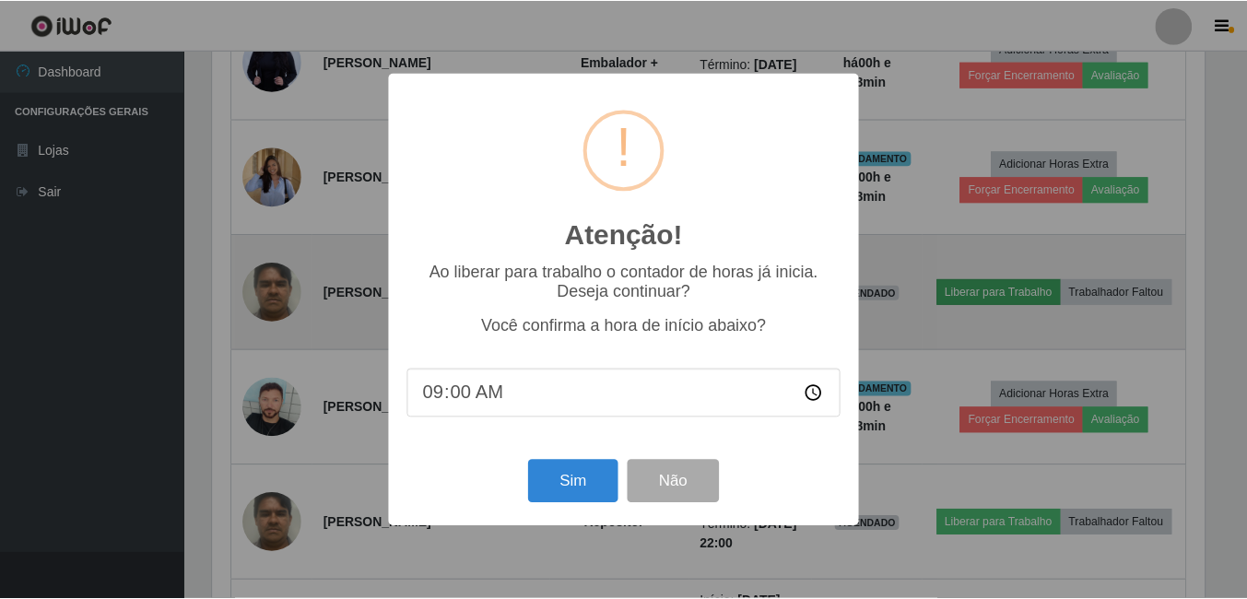
scroll to position [382, 996]
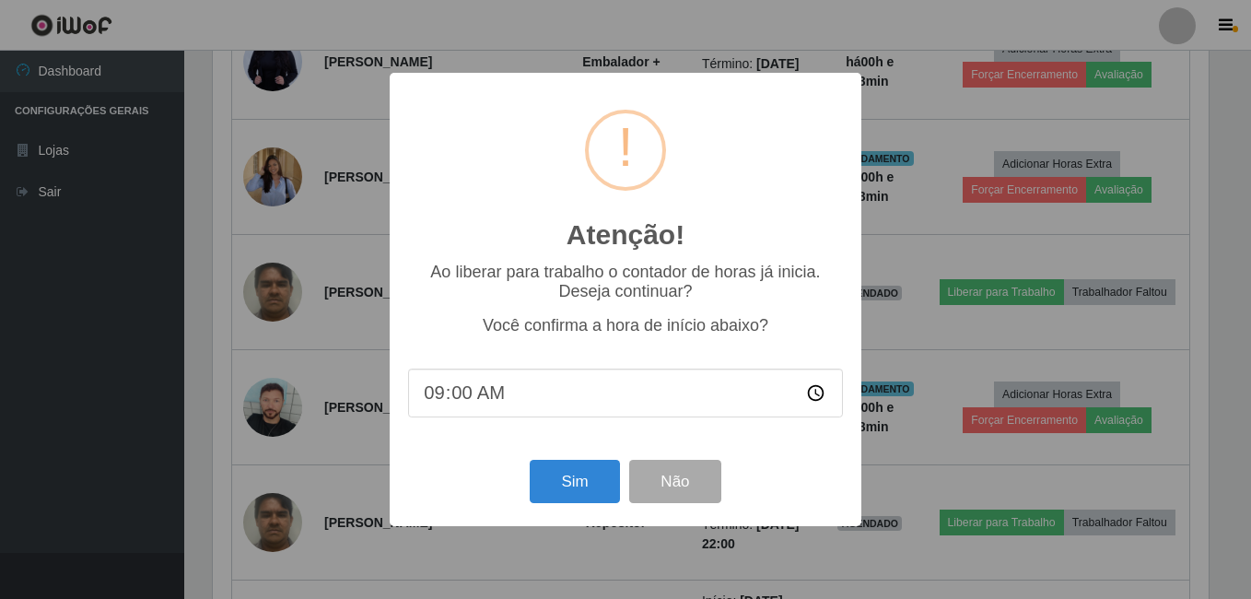
click at [449, 398] on input "09:00" at bounding box center [625, 393] width 435 height 49
type input "09:08"
click at [580, 493] on button "Sim" at bounding box center [574, 481] width 89 height 43
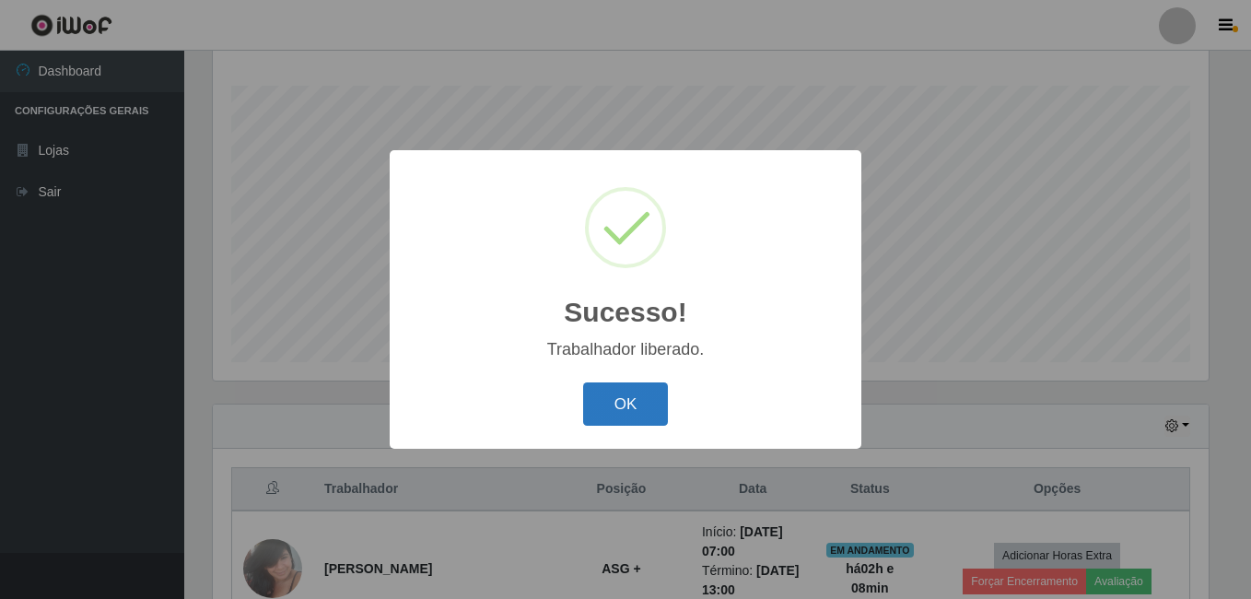
click at [628, 394] on button "OK" at bounding box center [626, 403] width 86 height 43
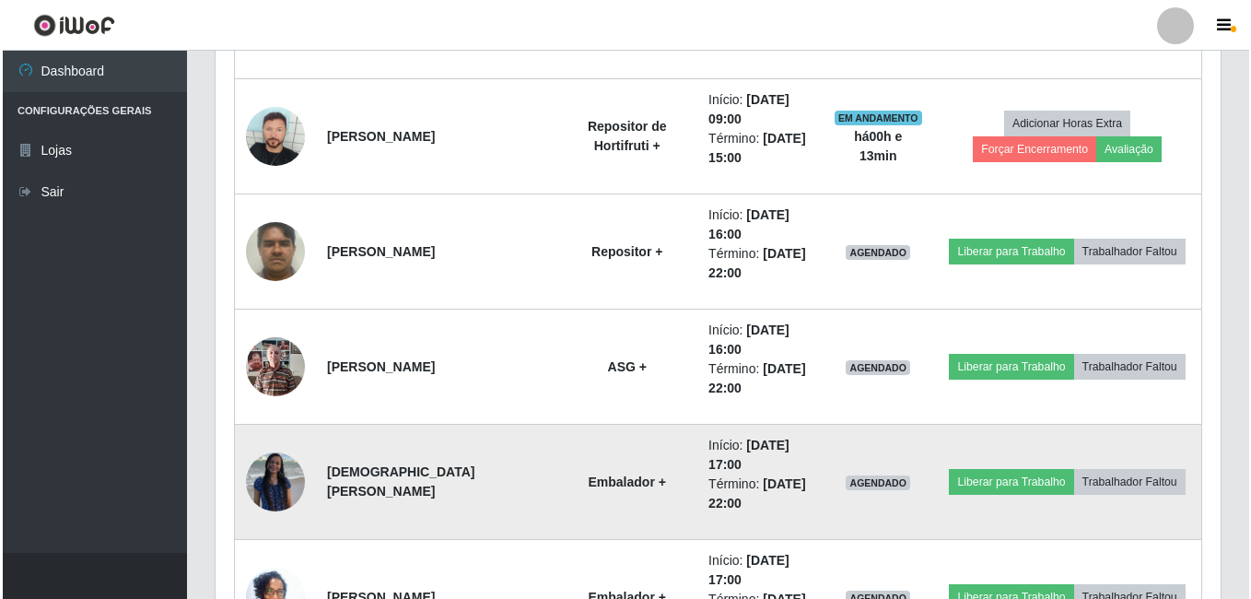
scroll to position [1310, 0]
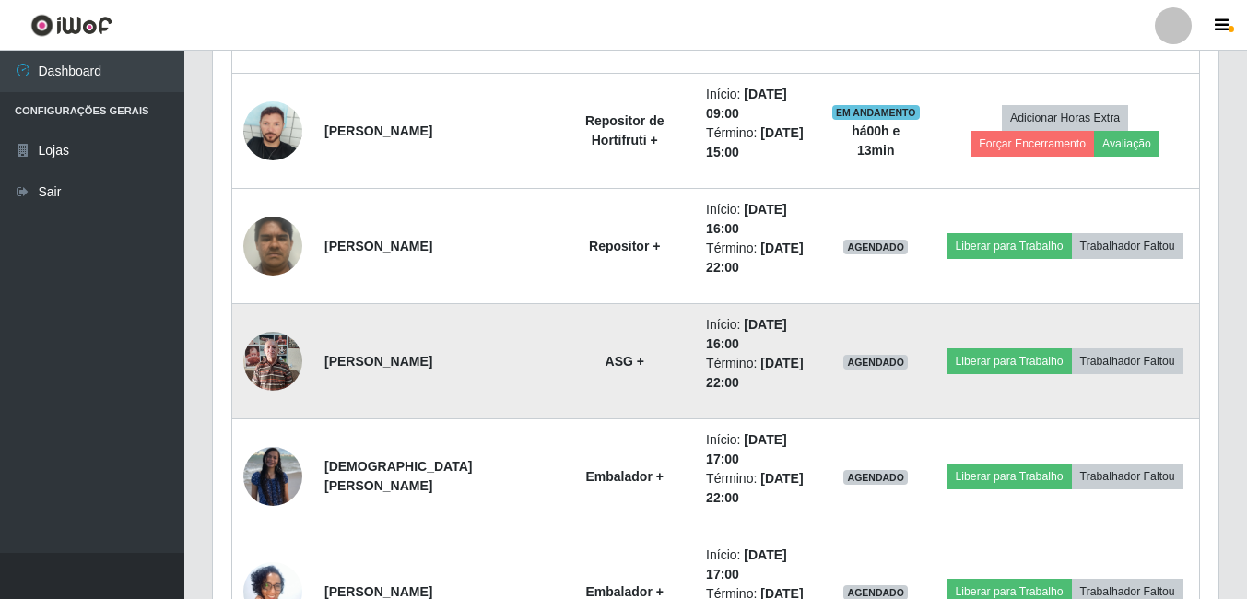
click at [284, 374] on img at bounding box center [272, 361] width 59 height 78
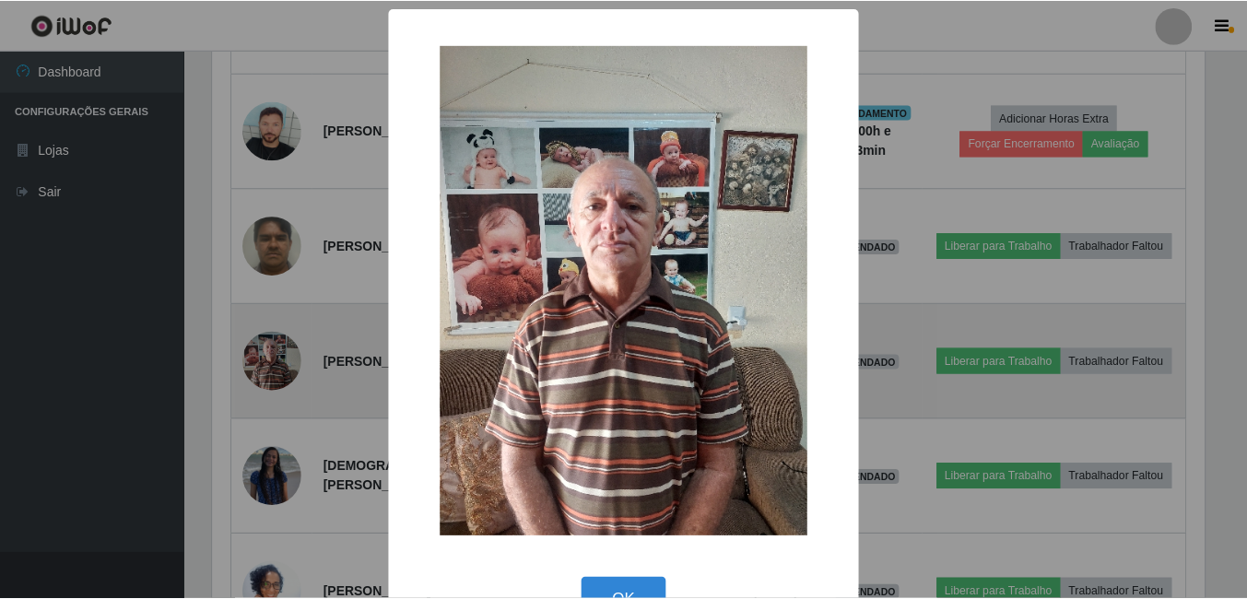
scroll to position [382, 996]
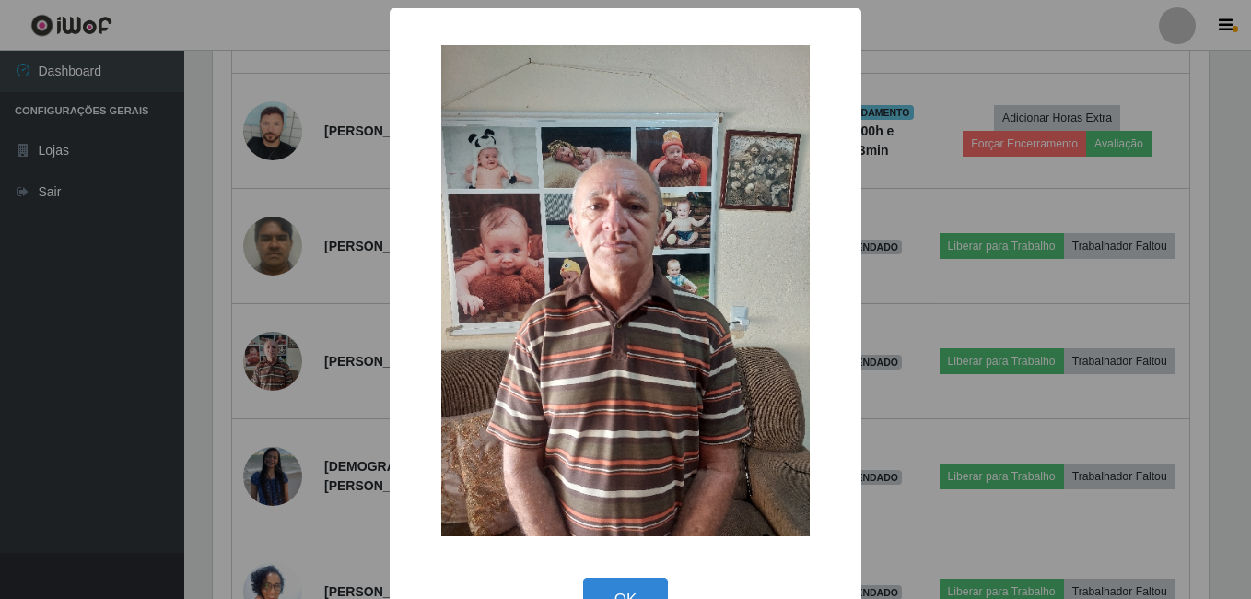
click at [223, 388] on div "× OK Cancel" at bounding box center [625, 299] width 1251 height 599
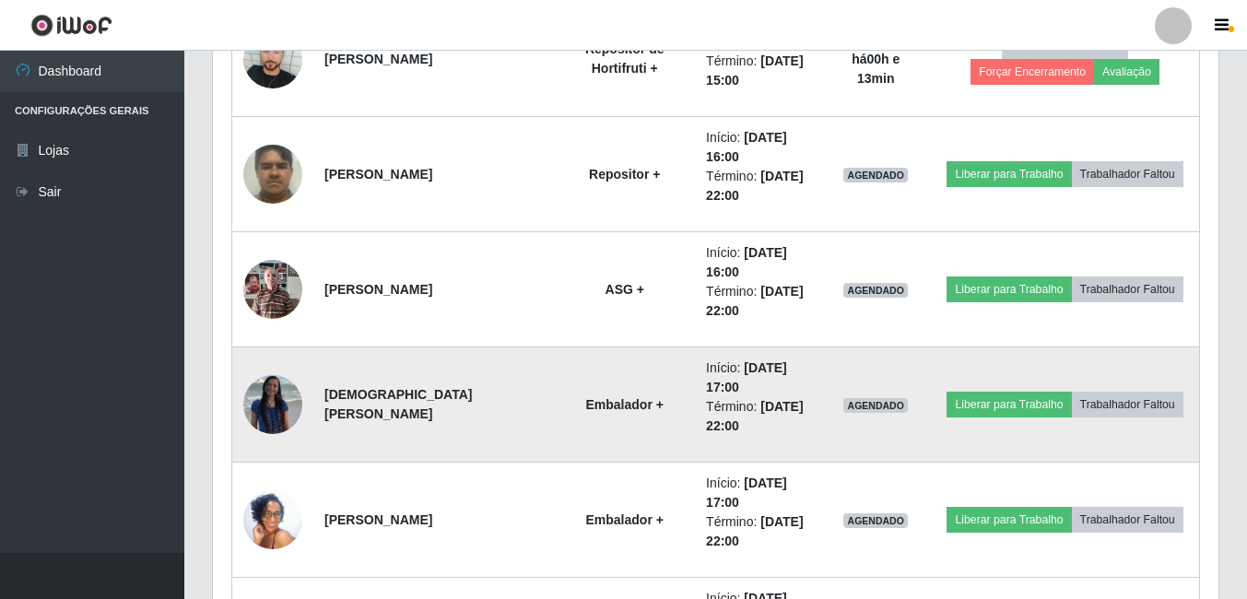
scroll to position [1403, 0]
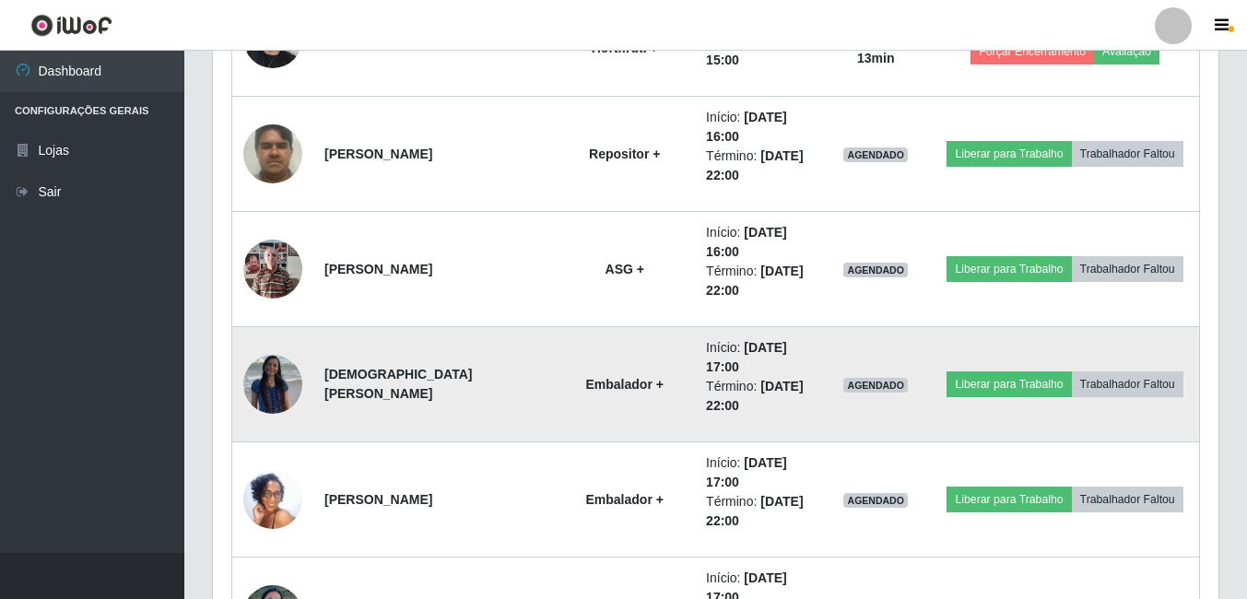
click at [293, 405] on img at bounding box center [272, 384] width 59 height 59
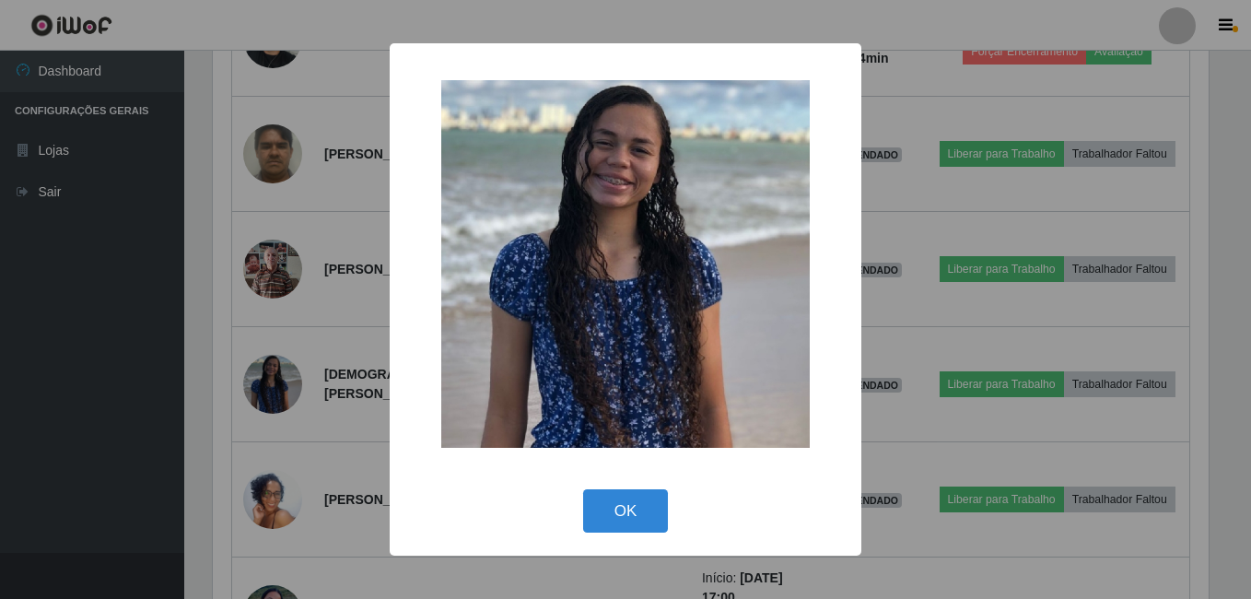
click at [204, 442] on div "× OK Cancel" at bounding box center [625, 299] width 1251 height 599
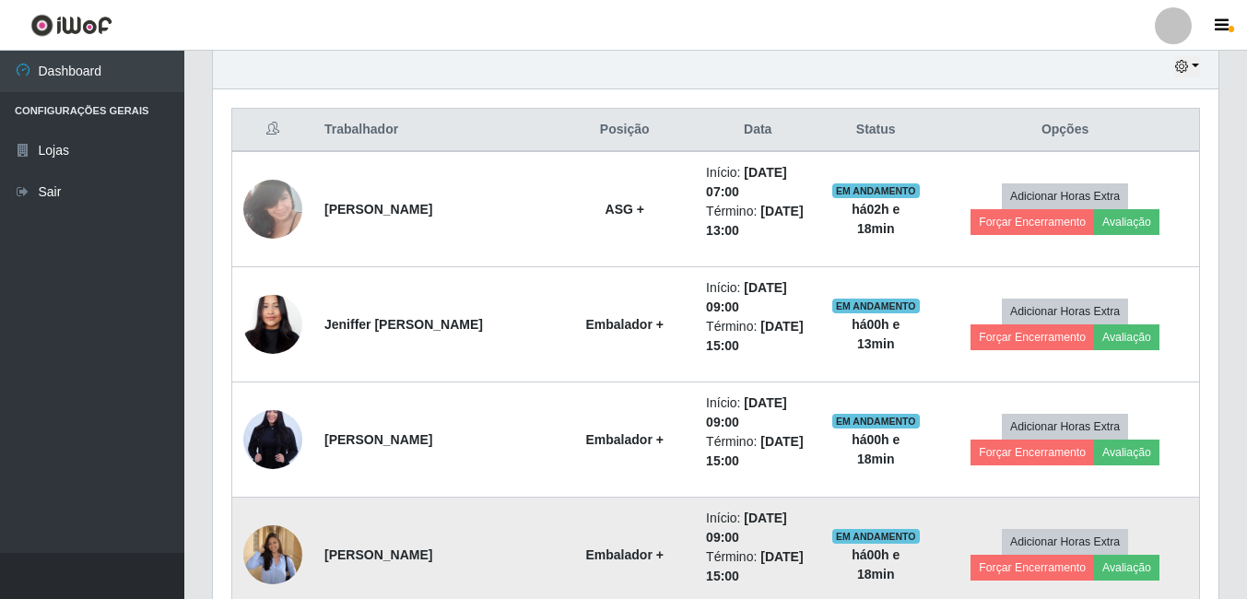
scroll to position [688, 0]
